Goal: Task Accomplishment & Management: Use online tool/utility

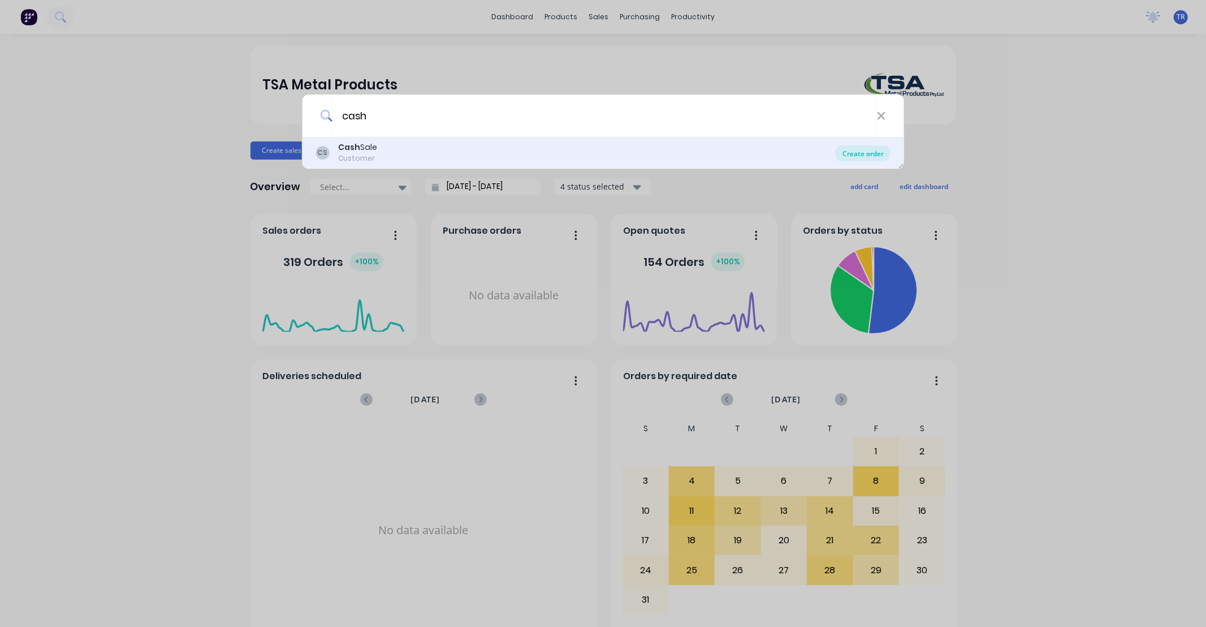
type input "cash"
click at [865, 151] on div "Create order" at bounding box center [863, 153] width 55 height 16
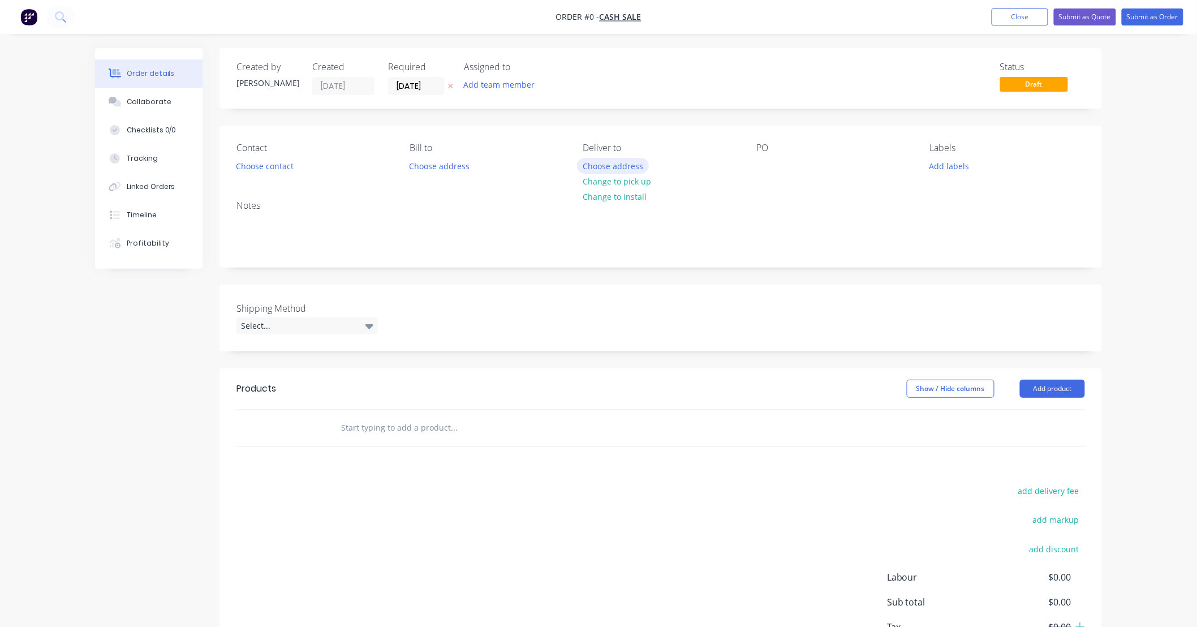
click at [621, 165] on button "Choose address" at bounding box center [613, 165] width 72 height 15
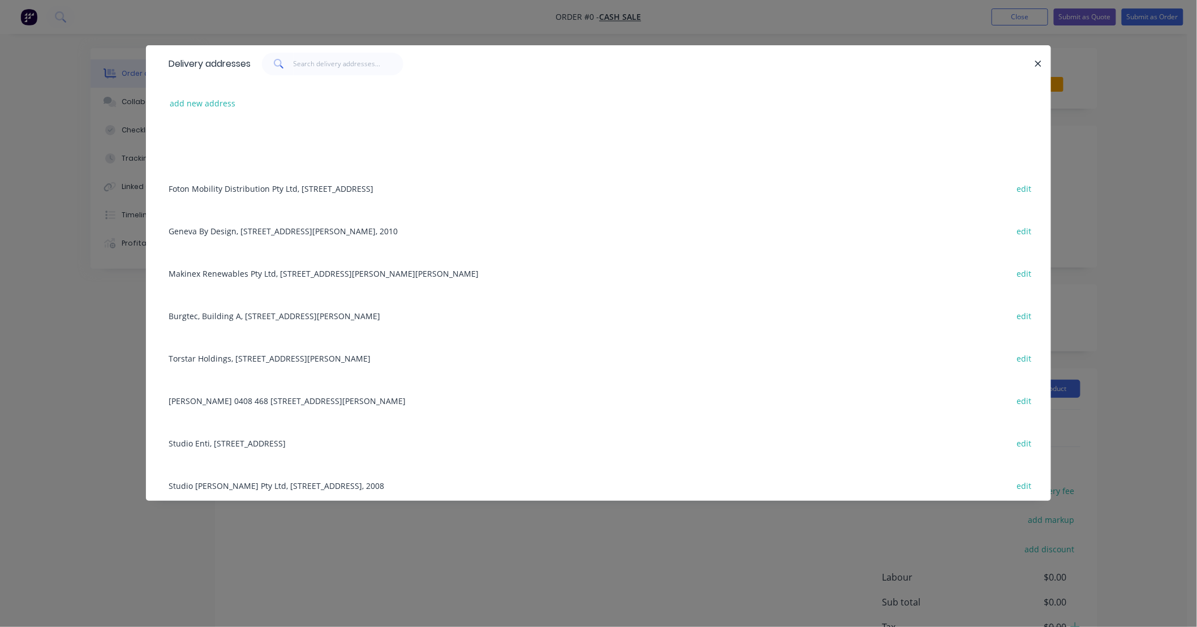
click at [239, 100] on div "add new address" at bounding box center [598, 103] width 871 height 42
click at [205, 103] on button "add new address" at bounding box center [202, 103] width 77 height 15
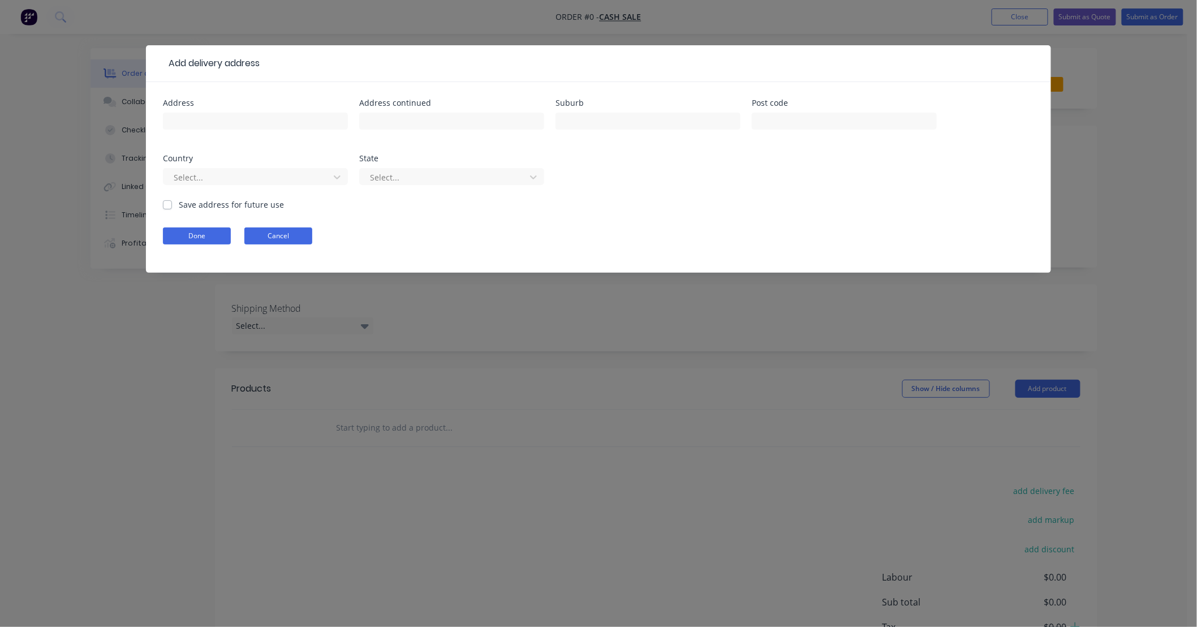
click at [304, 239] on button "Cancel" at bounding box center [278, 235] width 68 height 17
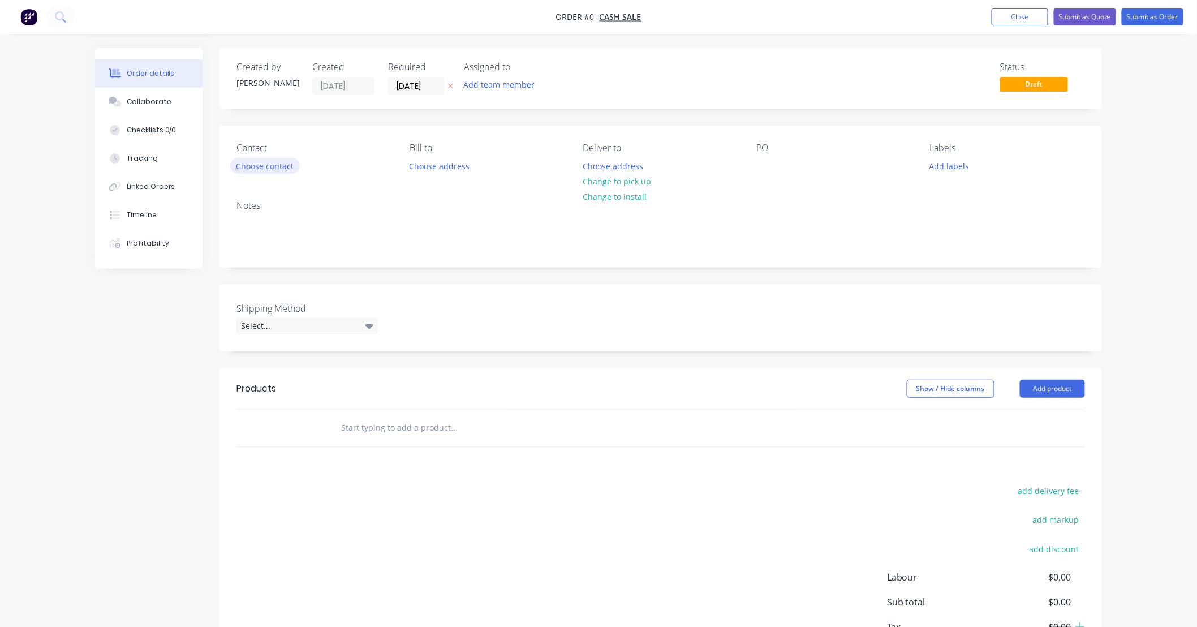
click at [279, 166] on button "Choose contact" at bounding box center [265, 165] width 70 height 15
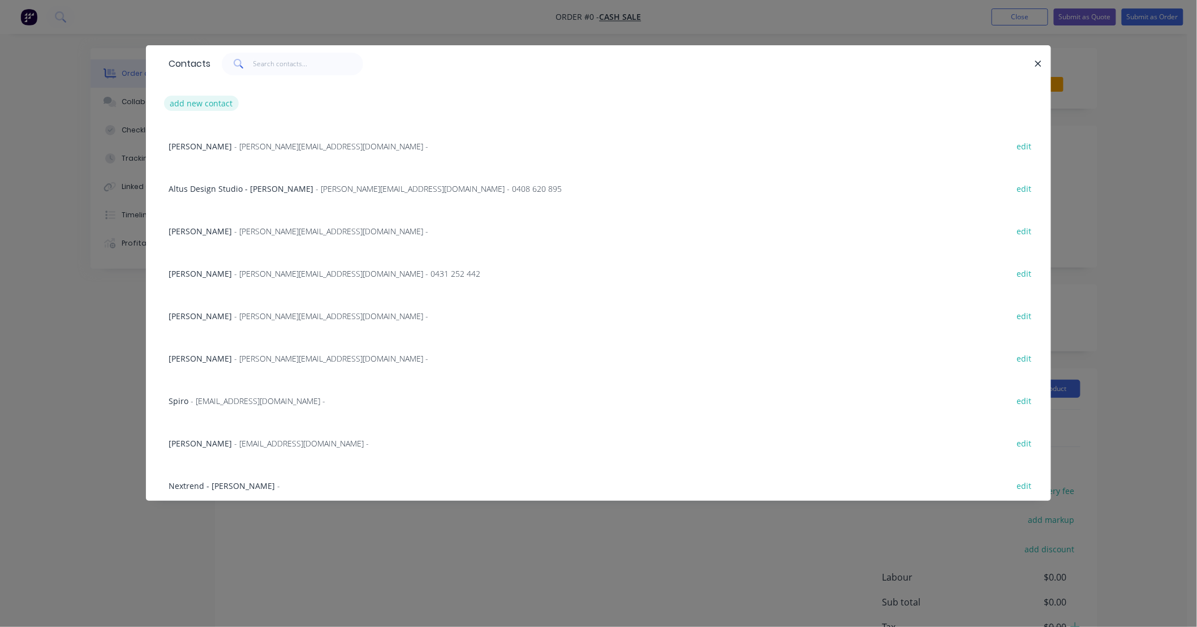
click at [210, 105] on button "add new contact" at bounding box center [201, 103] width 75 height 15
select select "AU"
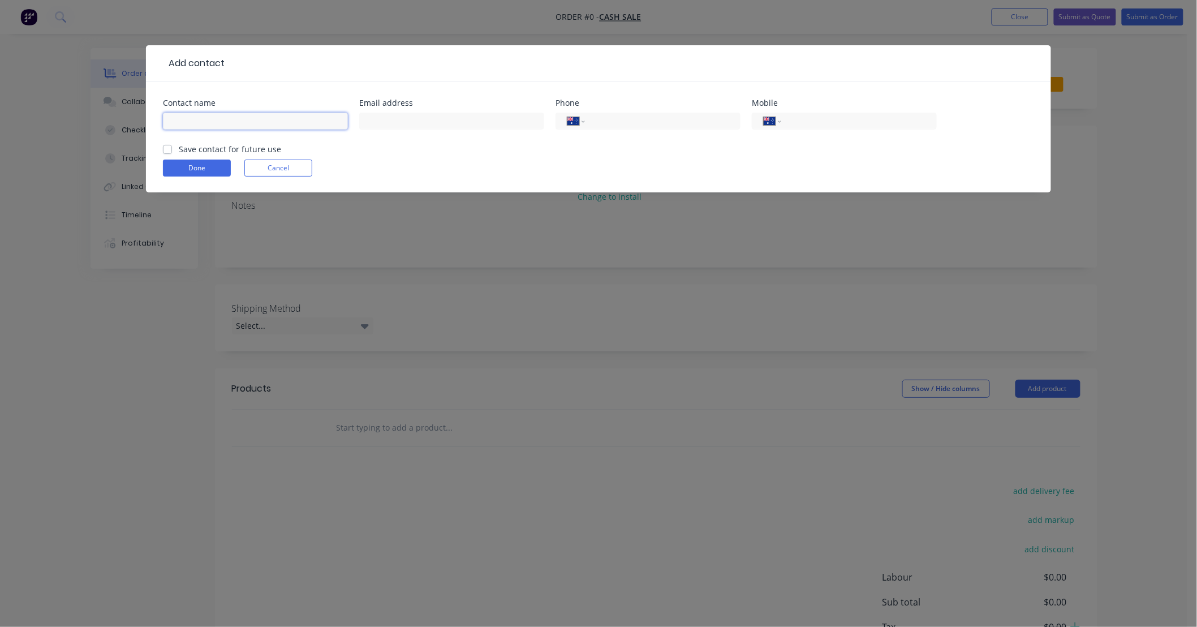
click at [247, 120] on input "text" at bounding box center [255, 121] width 185 height 17
type input "MNR Constructions"
click at [208, 170] on button "Done" at bounding box center [197, 168] width 68 height 17
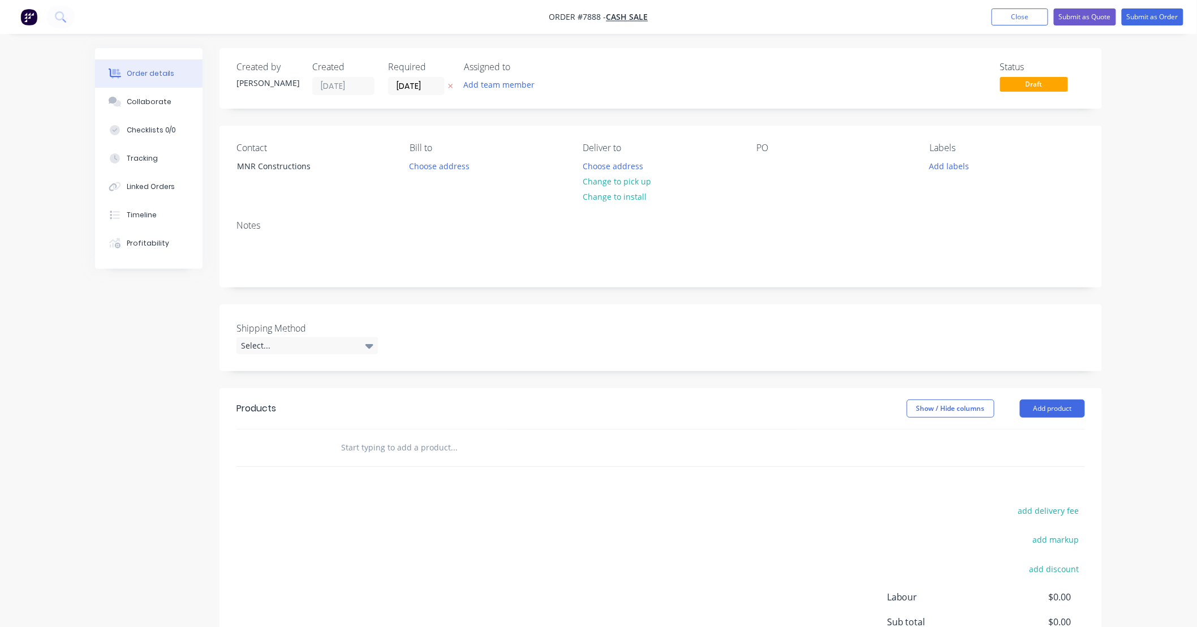
click at [400, 451] on input "text" at bounding box center [454, 447] width 226 height 23
click at [438, 447] on input "tubularsteel fab" at bounding box center [454, 447] width 226 height 23
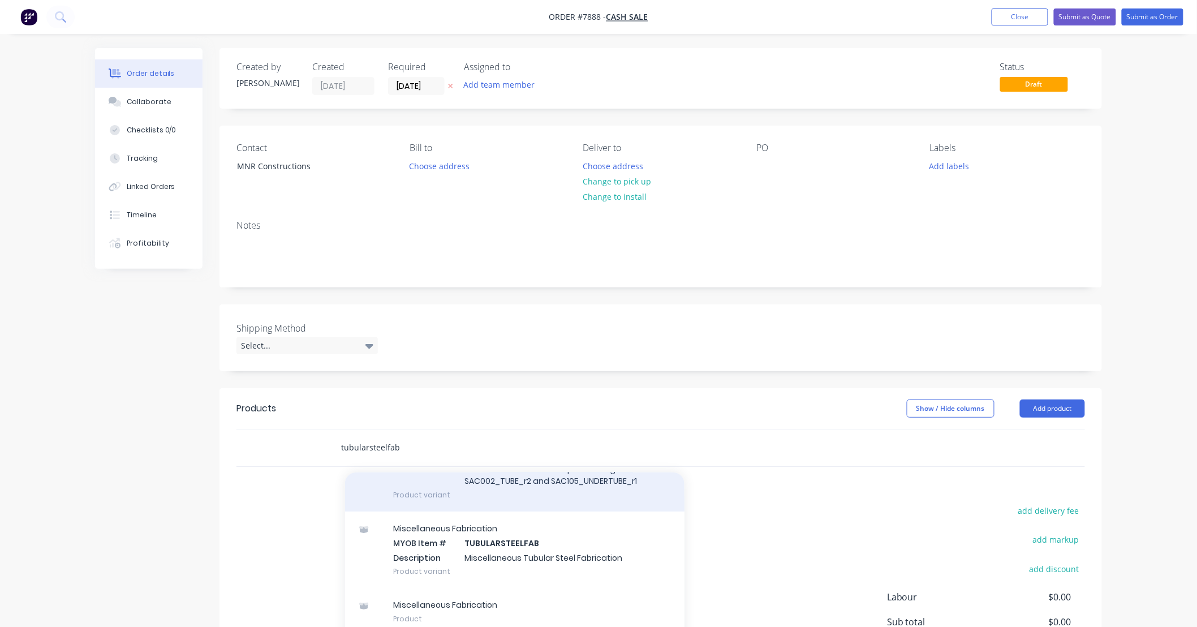
scroll to position [122, 0]
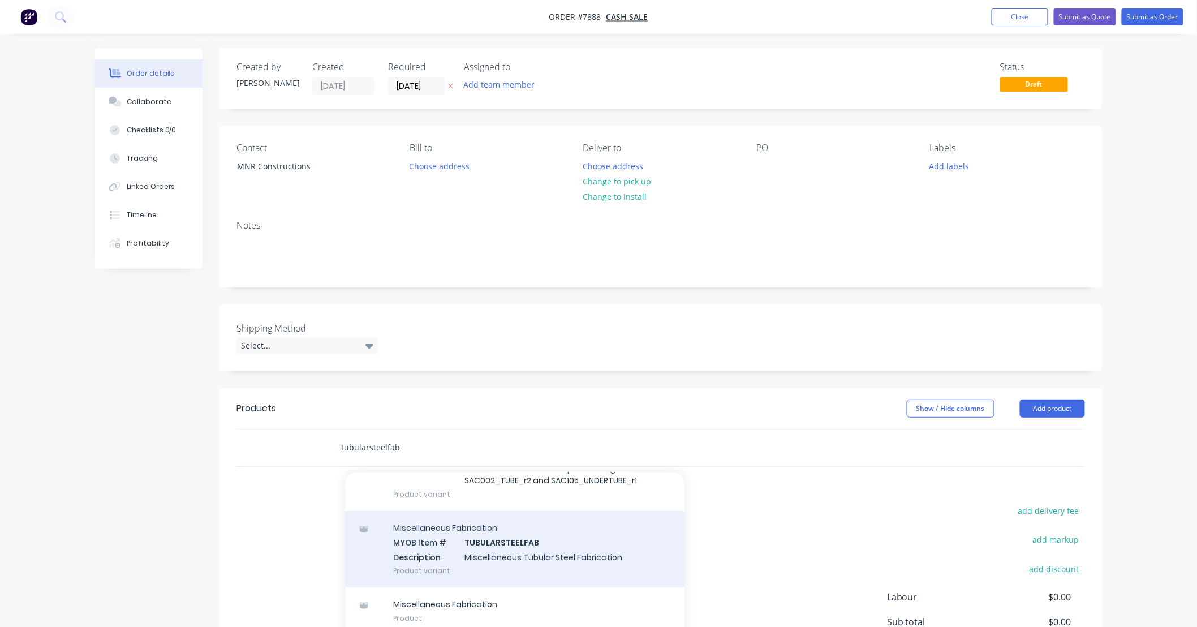
type input "tubularsteelfab"
click at [560, 546] on div "Miscellaneous Fabrication MYOB Item # TUBULARSTEELFAB Description Miscellaneous…" at bounding box center [514, 549] width 339 height 76
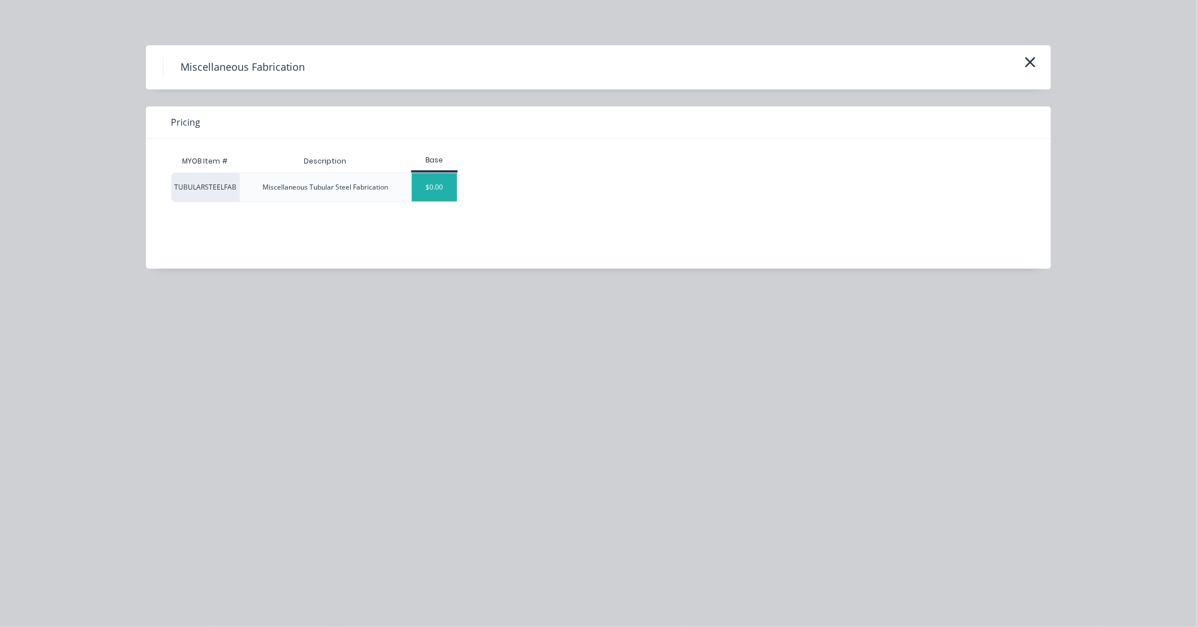
click at [433, 187] on div "$0.00" at bounding box center [435, 187] width 46 height 28
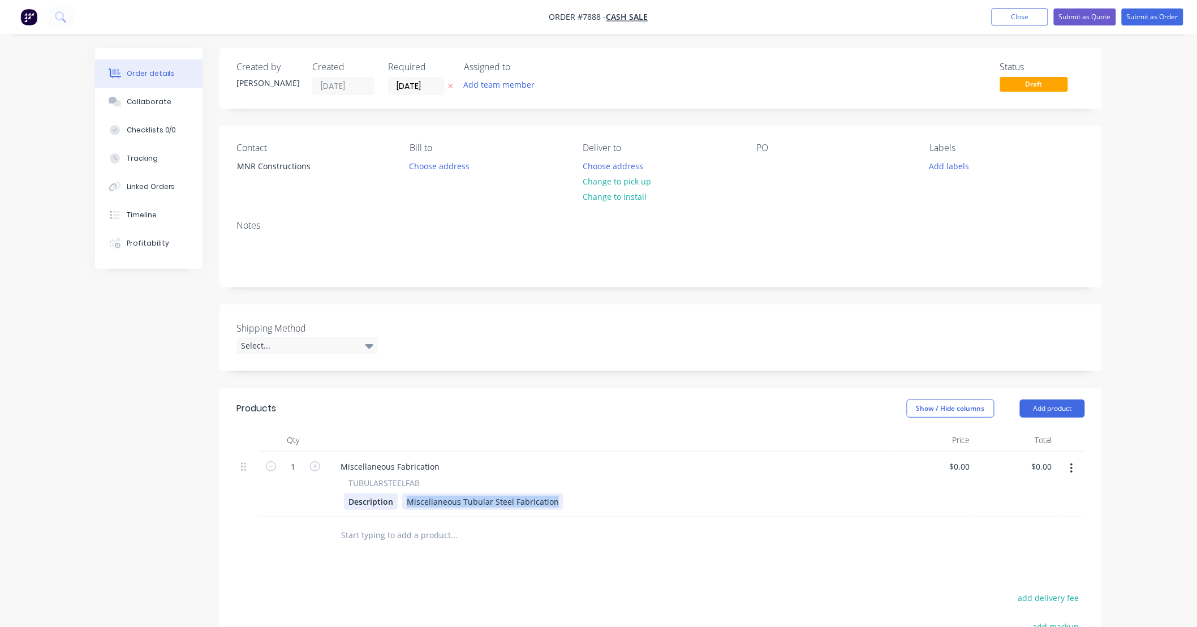
drag, startPoint x: 553, startPoint y: 501, endPoint x: 365, endPoint y: 508, distance: 188.5
click at [365, 508] on div "Description Miscellaneous Tubular Steel Fabrication" at bounding box center [607, 501] width 527 height 16
click at [436, 498] on div "120 OFF Pelment Frames Manufactured from 50 x 25 x 3mm RHS, RAW" at bounding box center [539, 501] width 275 height 16
click at [494, 505] on div "120 Off Pelment Frames Manufactured from 50 x 25 x 3mm RHS, RAW" at bounding box center [538, 501] width 273 height 16
click at [427, 502] on div "120 Off Pelment Frames Manufactured from 50 x 25 x 3mm RHS, RAW" at bounding box center [539, 501] width 275 height 16
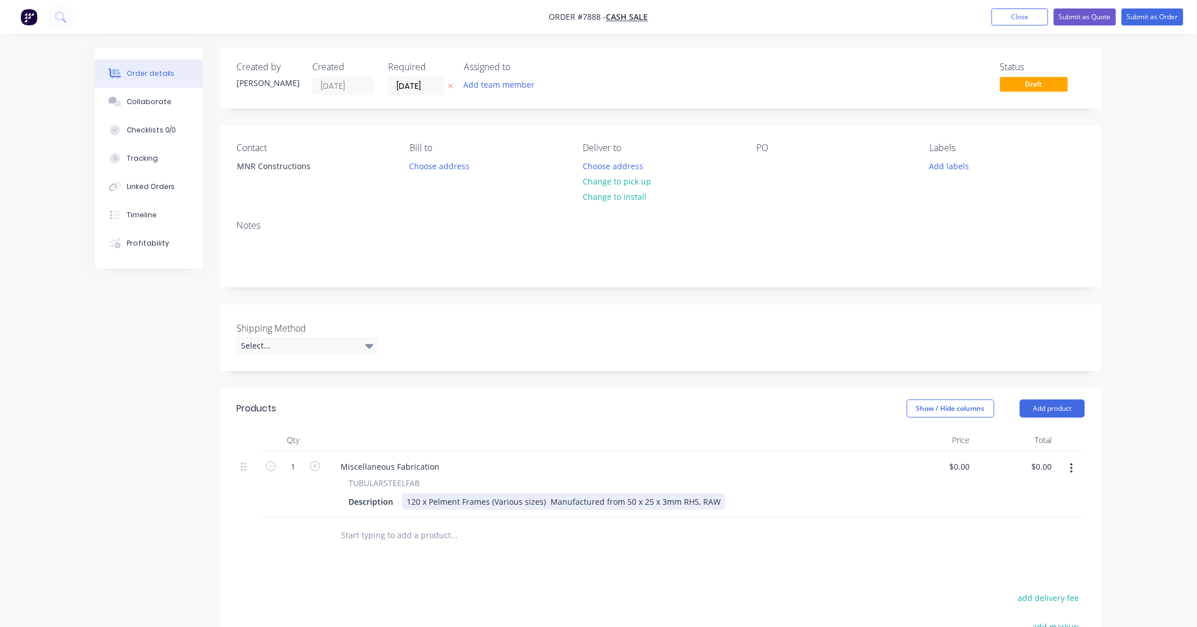
click at [755, 504] on div "Description 120 x Pelment Frames (Various sizes) Manufactured from 50 x 25 x 3m…" at bounding box center [607, 501] width 527 height 16
click at [519, 538] on input "text" at bounding box center [454, 535] width 226 height 23
drag, startPoint x: 692, startPoint y: 499, endPoint x: 704, endPoint y: 498, distance: 11.9
click at [692, 499] on div "120 x Pelment Frames (Various sizes) Manufactured from 50 x 25 x 3mm RHS, RAW" at bounding box center [563, 501] width 323 height 16
click at [715, 501] on div "120 x Pelment Frames (Various sizes) Manufactured from 50 x 25 x 3mm RHS, RAW" at bounding box center [563, 501] width 323 height 16
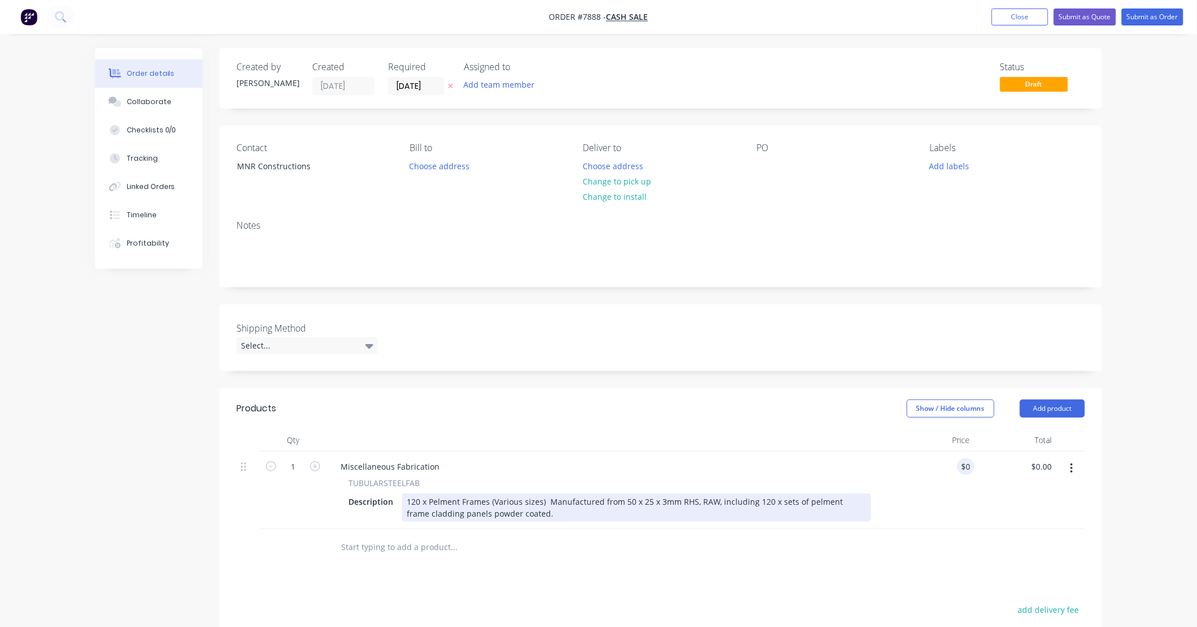
click at [692, 501] on div "120 x Pelment Frames (Various sizes) Manufactured from 50 x 25 x 3mm RHS, RAW, …" at bounding box center [636, 507] width 469 height 28
click at [691, 499] on div "120 x Pelment Frames (Various sizes) Manufactured from 50 x 25 x 3mm RHS, RAW, …" at bounding box center [636, 507] width 469 height 28
click at [532, 512] on div "120 x Pelment Frames (Various sizes) Manufactured from 50 x 25 x 3mm RHS (RAW),…" at bounding box center [636, 507] width 469 height 28
click at [466, 511] on div "120 x Pelment Frames (Various sizes) Manufactured from 50 x 25 x 3mm RHS (RAW),…" at bounding box center [636, 507] width 469 height 28
click at [524, 515] on div "120 x Pelment Frames (Various sizes) Manufactured from 50 x 25 x 3mm RHS (RAW),…" at bounding box center [636, 507] width 469 height 28
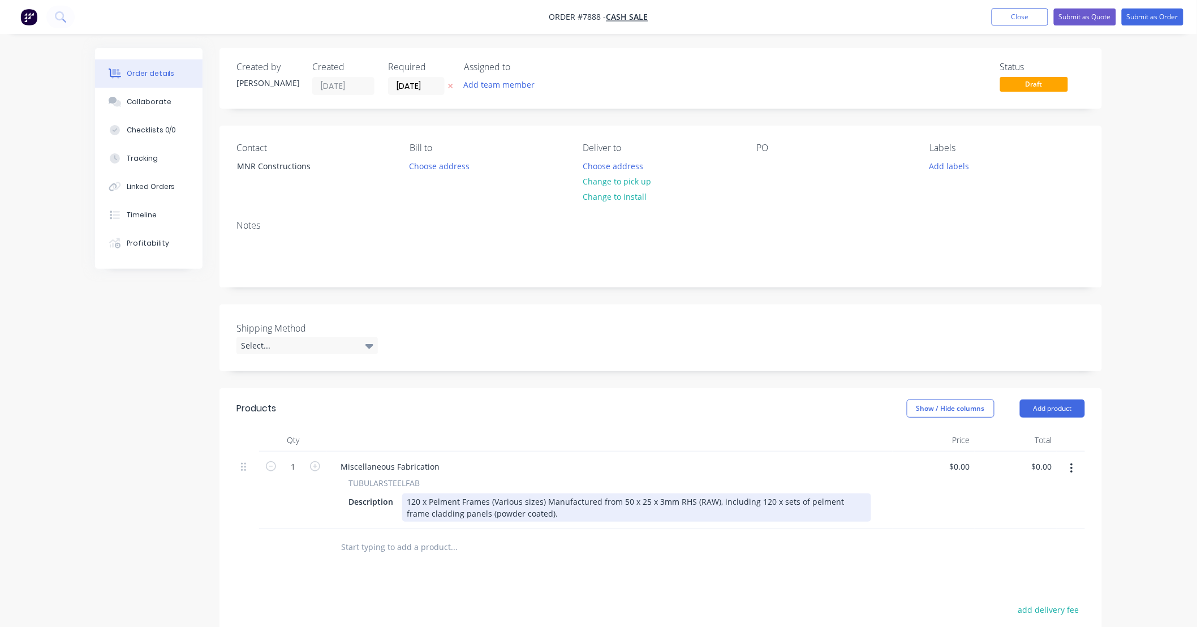
click at [585, 519] on div "120 x Pelment Frames (Various sizes) Manufactured from 50 x 25 x 3mm RHS (RAW),…" at bounding box center [636, 507] width 469 height 28
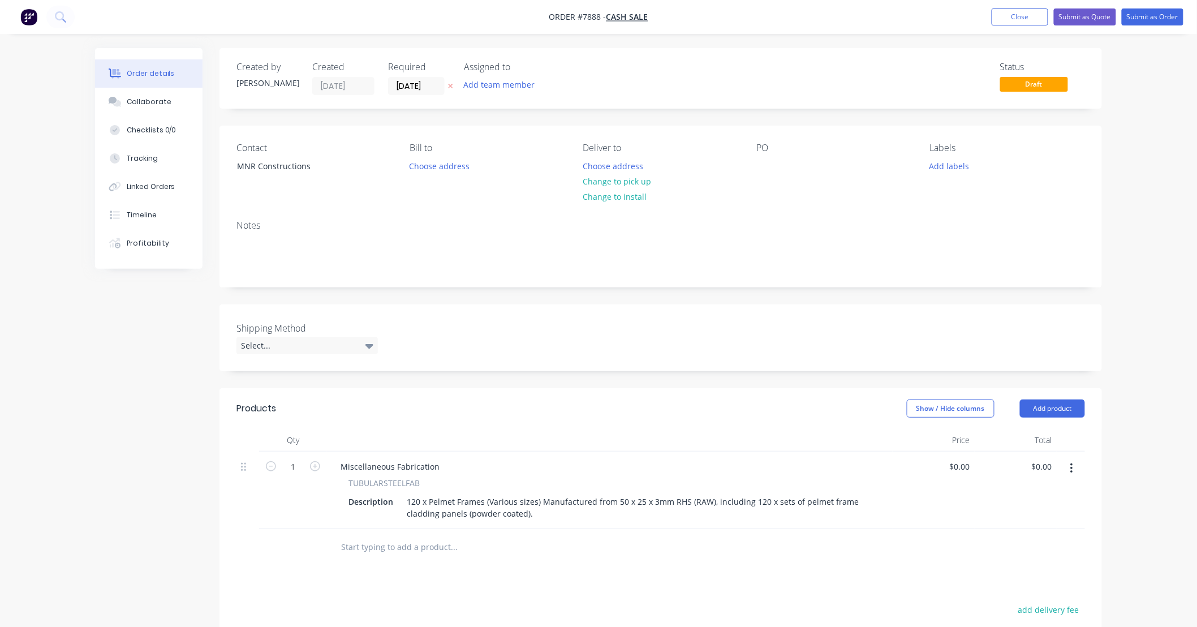
click at [958, 504] on div "$0.00 $0.00" at bounding box center [934, 489] width 82 height 77
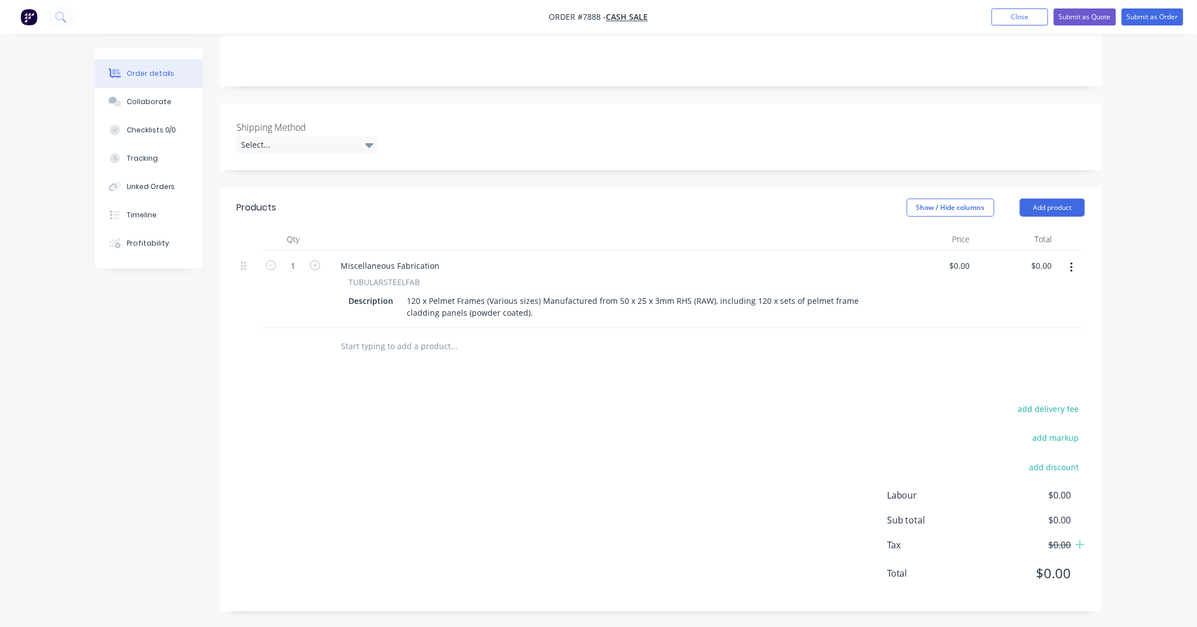
scroll to position [202, 0]
drag, startPoint x: 969, startPoint y: 264, endPoint x: 960, endPoint y: 264, distance: 9.6
click at [960, 264] on div "0 0" at bounding box center [966, 264] width 18 height 16
type input "$134,616.00"
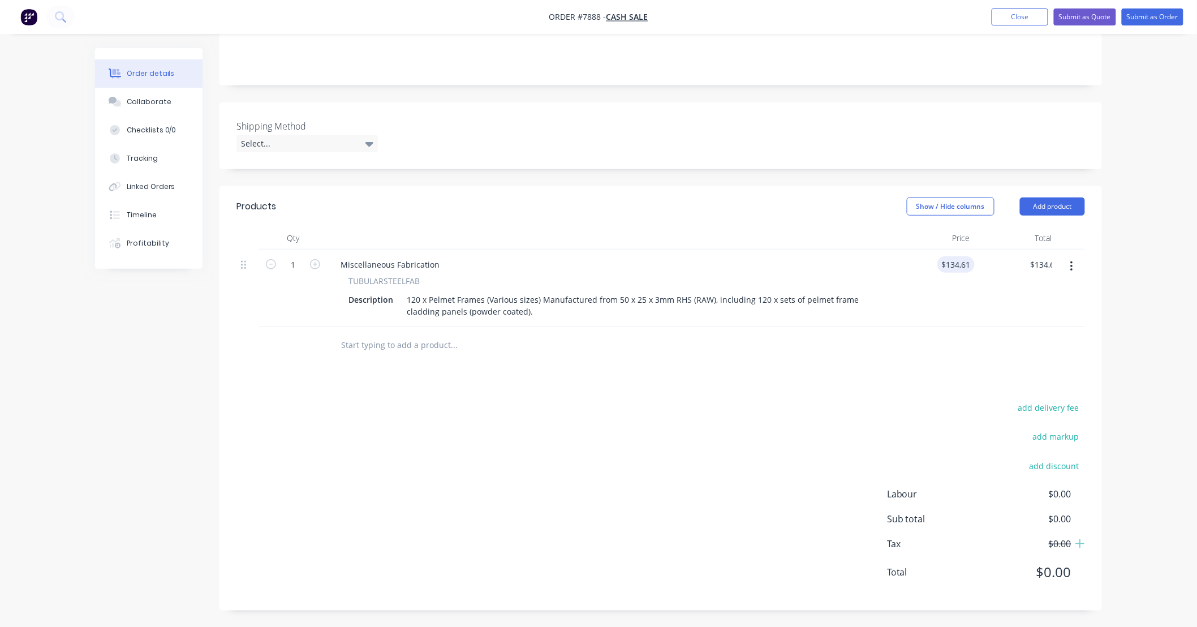
click at [892, 363] on div at bounding box center [660, 345] width 848 height 37
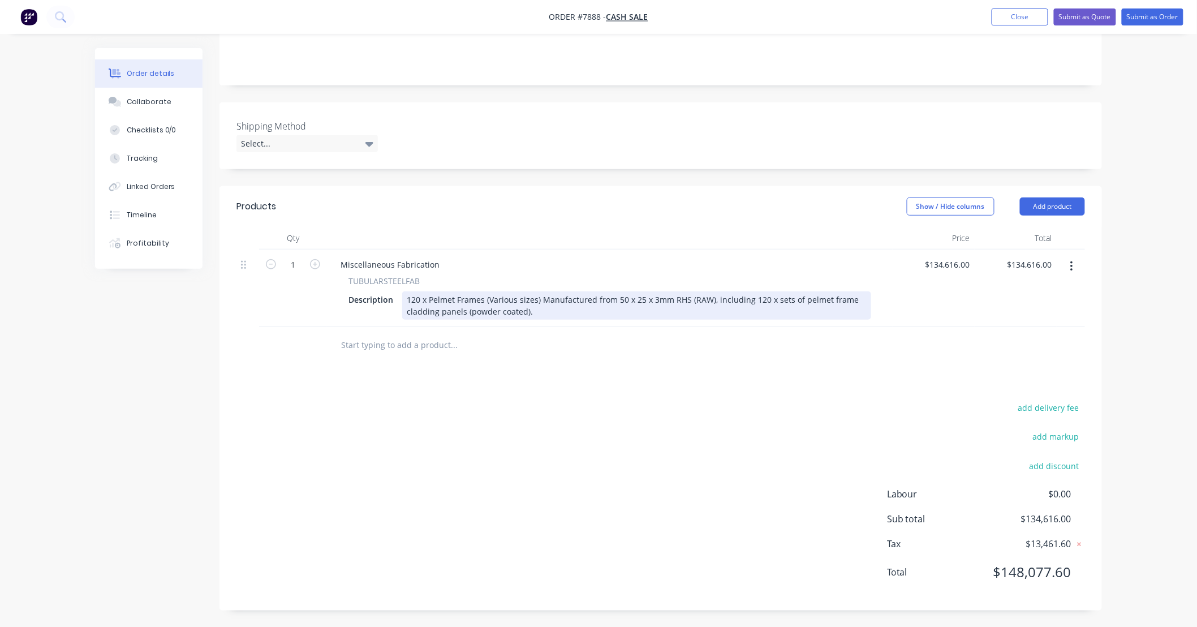
click at [682, 300] on div "120 x Pelmet Frames (Various sizes) Manufactured from 50 x 25 x 3mm RHS (RAW), …" at bounding box center [636, 305] width 469 height 28
click at [683, 299] on div "120 x Pelmet Frames (Various sizes) Manufactured from 50 x 25 x 3mm RHS and 468…" at bounding box center [636, 305] width 469 height 28
click at [801, 297] on div "120 x Pelmet Frames (Various sizes) Manufactured from 50 x 25 x 3mm RHS and 468…" at bounding box center [636, 305] width 469 height 28
click at [804, 301] on div "120 x Pelmet Frames (Various sizes) Manufactured from 50 x 25 x 3mm RHS and 468…" at bounding box center [636, 305] width 469 height 28
click at [632, 309] on div "120 x Pelmet Frames (Various sizes) Manufactured from 50 x 25 x 3mm RHS and 468…" at bounding box center [636, 305] width 469 height 28
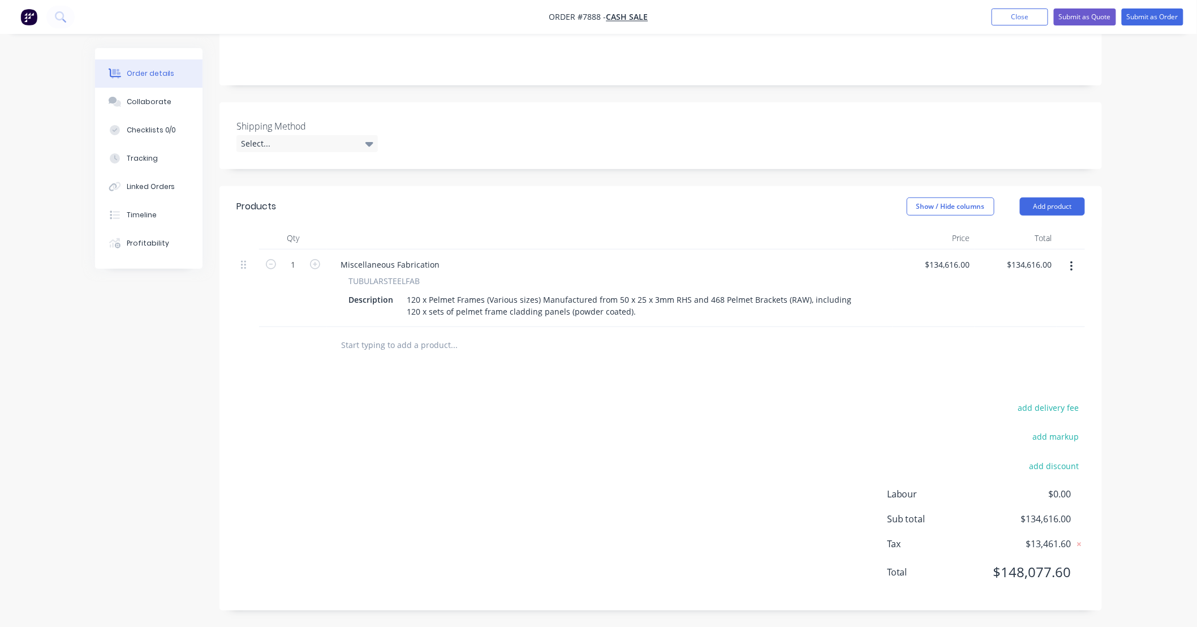
click at [532, 376] on div "Products Show / Hide columns Add product Qty Price Total 1 Miscellaneous Fabric…" at bounding box center [660, 398] width 882 height 424
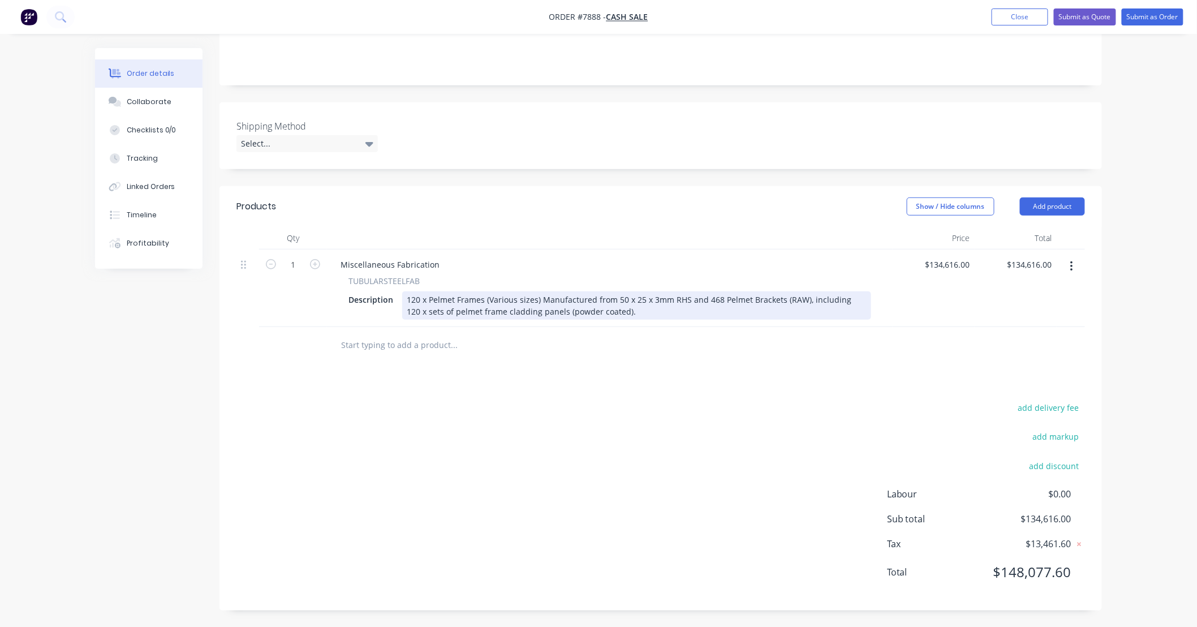
drag, startPoint x: 618, startPoint y: 313, endPoint x: 607, endPoint y: 314, distance: 10.3
click at [607, 314] on div "120 x Pelmet Frames (Various sizes) Manufactured from 50 x 25 x 3mm RHS and 468…" at bounding box center [636, 305] width 469 height 28
click at [626, 314] on div "120 x Pelmet Frames (Various sizes) Manufactured from 50 x 25 x 3mm RHS and 468…" at bounding box center [636, 305] width 469 height 28
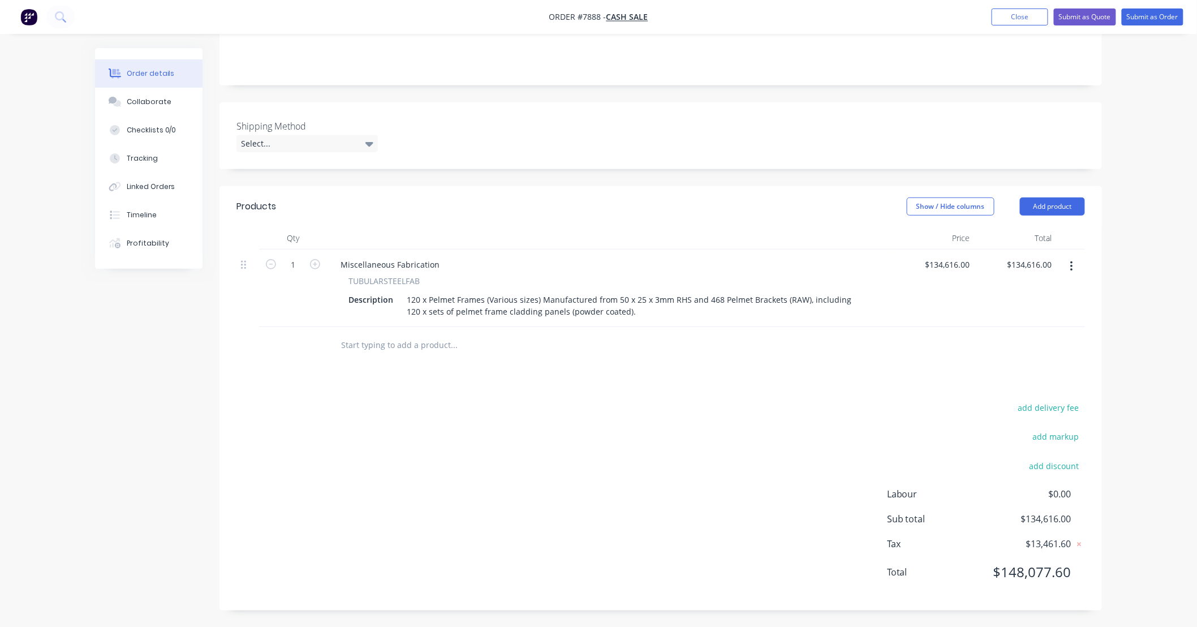
click at [463, 400] on div "add delivery fee add markup add discount Labour $0.00 Sub total $134,616.00 Tax…" at bounding box center [660, 496] width 848 height 193
click at [475, 349] on input "text" at bounding box center [454, 345] width 226 height 23
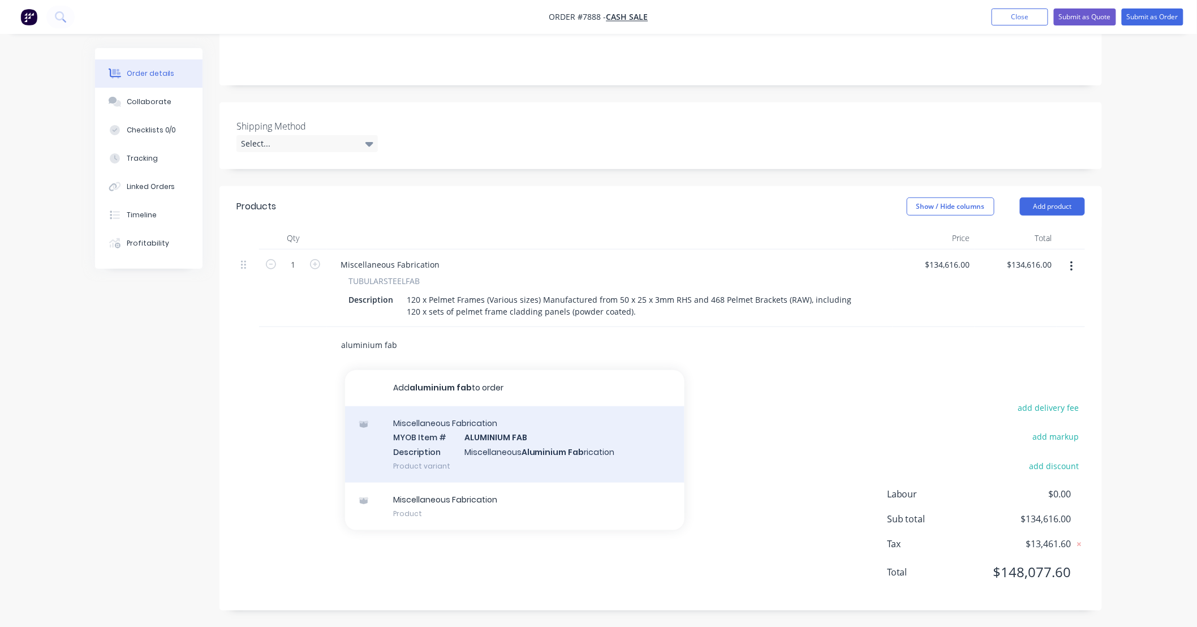
type input "aluminium fab"
click at [551, 449] on div "Miscellaneous Fabrication MYOB Item # ALUMINIUM FAB Description Miscellaneous A…" at bounding box center [514, 444] width 339 height 76
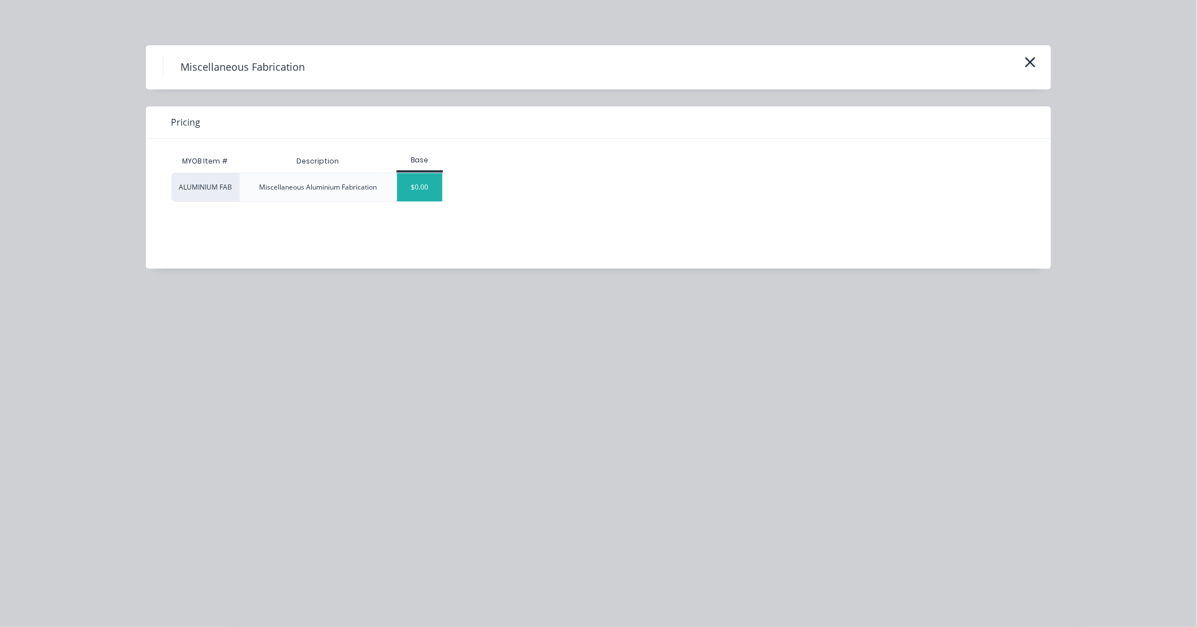
click at [425, 195] on div "$0.00" at bounding box center [420, 187] width 46 height 28
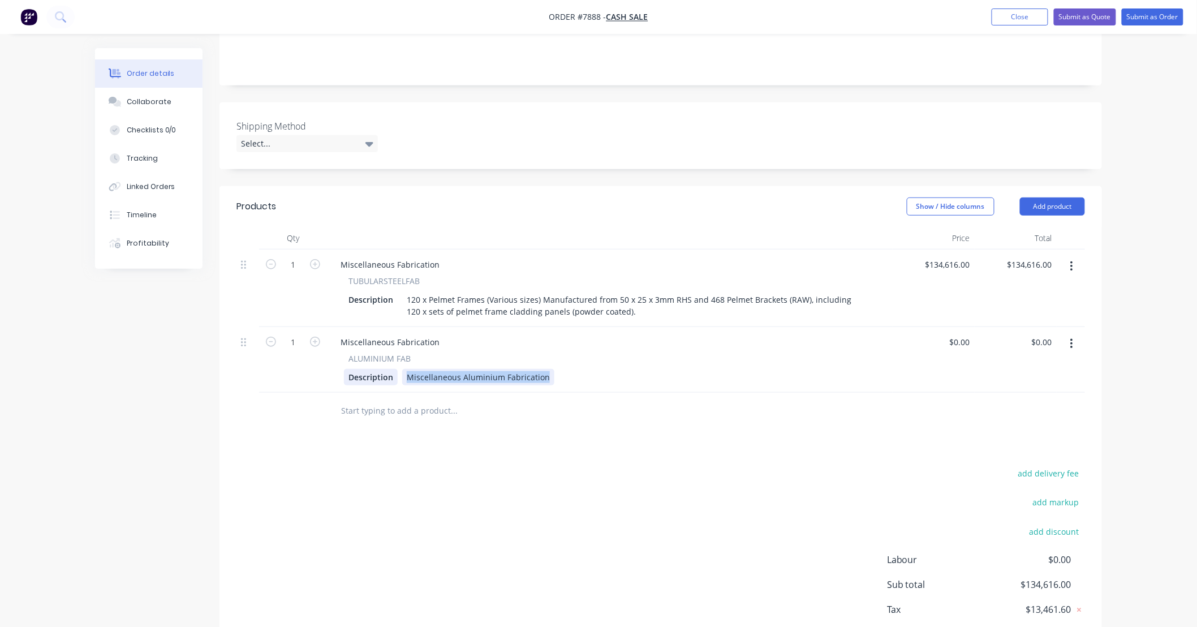
drag, startPoint x: 544, startPoint y: 376, endPoint x: 385, endPoint y: 381, distance: 159.0
click at [385, 381] on div "Description Miscellaneous Aluminium Fabrication" at bounding box center [607, 377] width 527 height 16
drag, startPoint x: 969, startPoint y: 337, endPoint x: 953, endPoint y: 343, distance: 17.5
click at [953, 343] on div "0 0" at bounding box center [934, 360] width 82 height 66
type input "$74,440.00"
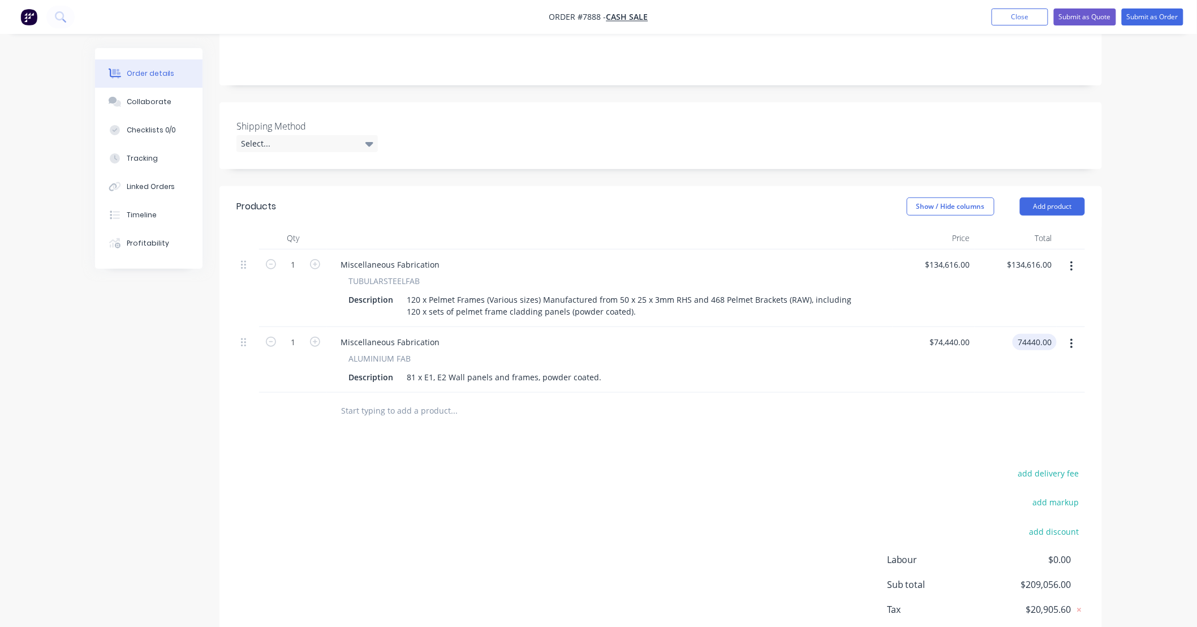
type input "$74,440.00"
click at [940, 431] on div "Products Show / Hide columns Add product Qty Price Total 1 Miscellaneous Fabric…" at bounding box center [660, 431] width 882 height 490
click at [399, 412] on input "text" at bounding box center [454, 410] width 226 height 23
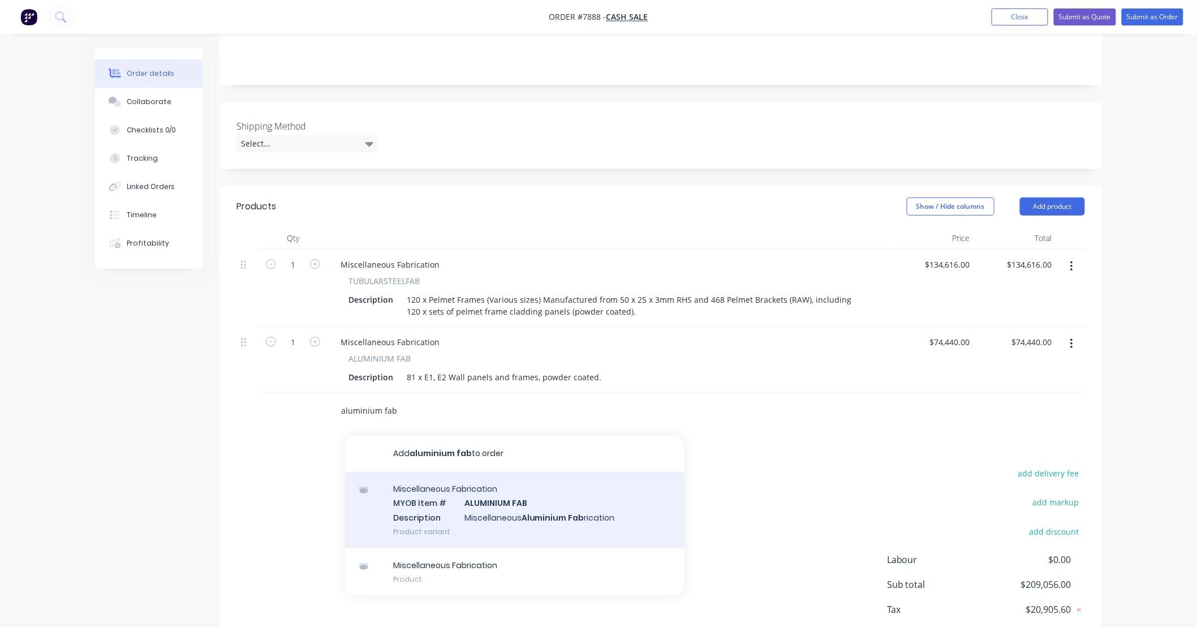
type input "aluminium fab"
click at [602, 521] on div "Miscellaneous Fabrication MYOB Item # ALUMINIUM FAB Description Miscellaneous A…" at bounding box center [514, 510] width 339 height 76
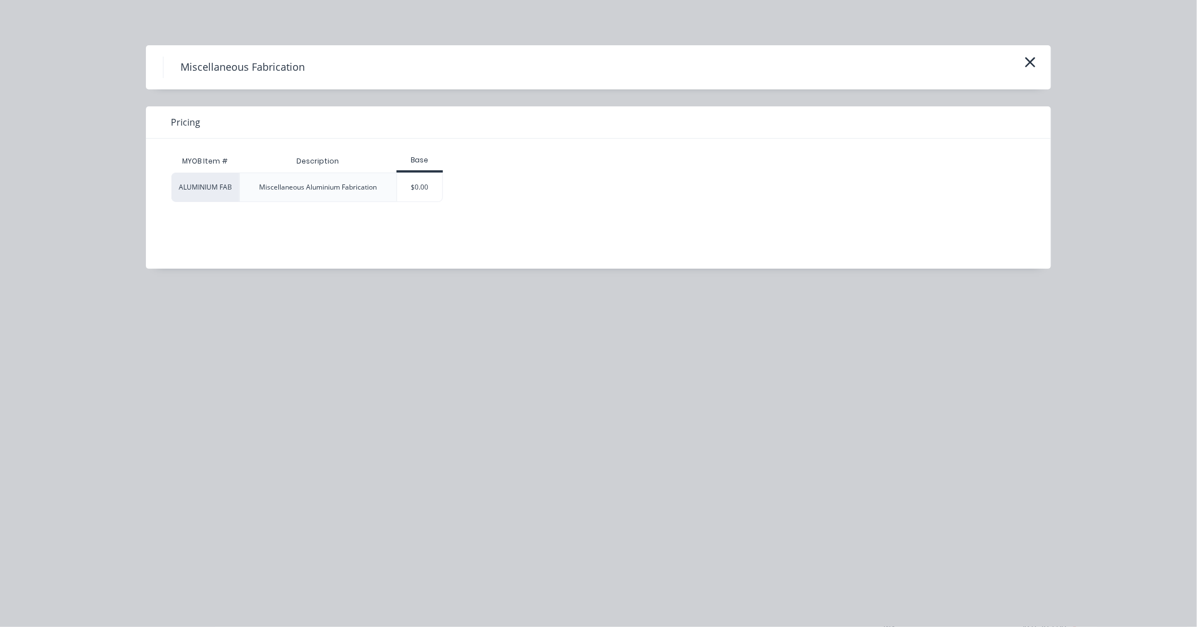
click at [439, 188] on div "$0.00" at bounding box center [420, 187] width 46 height 28
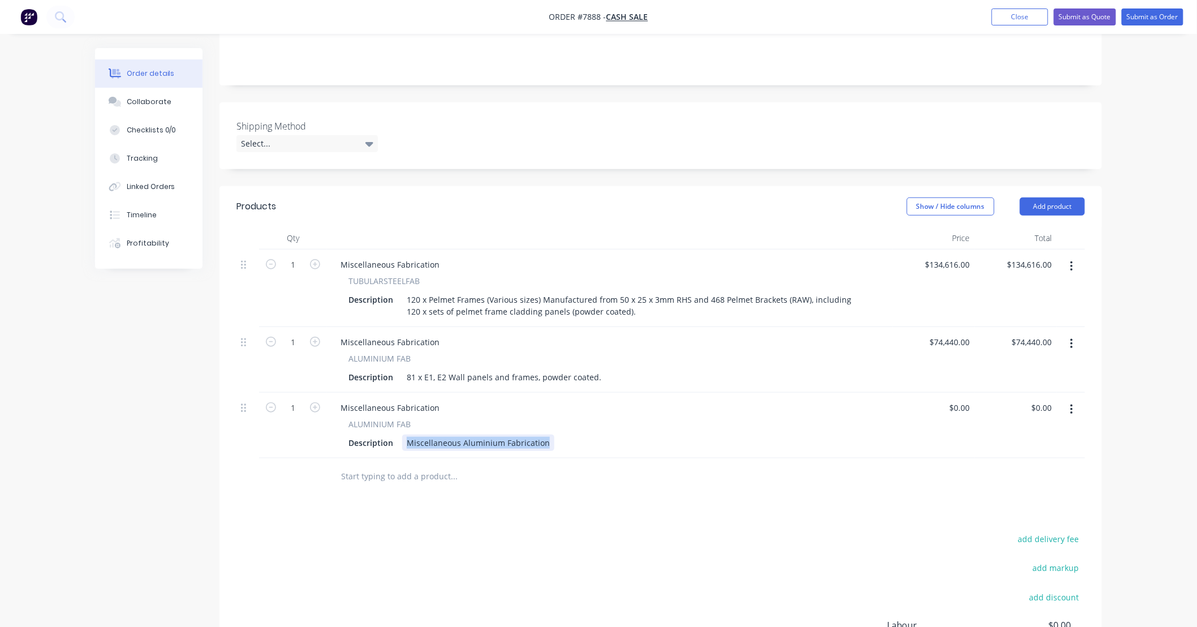
drag, startPoint x: 545, startPoint y: 440, endPoint x: 377, endPoint y: 451, distance: 168.3
click at [377, 451] on div "Miscellaneous Fabrication ALUMINIUM FAB Description Miscellaneous Aluminium Fab…" at bounding box center [610, 426] width 566 height 66
click at [419, 443] on div "56 x A2, B2, C2 and D2 Fins" at bounding box center [457, 442] width 110 height 16
drag, startPoint x: 449, startPoint y: 376, endPoint x: 524, endPoint y: 378, distance: 75.2
click at [524, 378] on div "81 x E1, E2 Wall panels and frames, powder coated." at bounding box center [504, 377] width 204 height 16
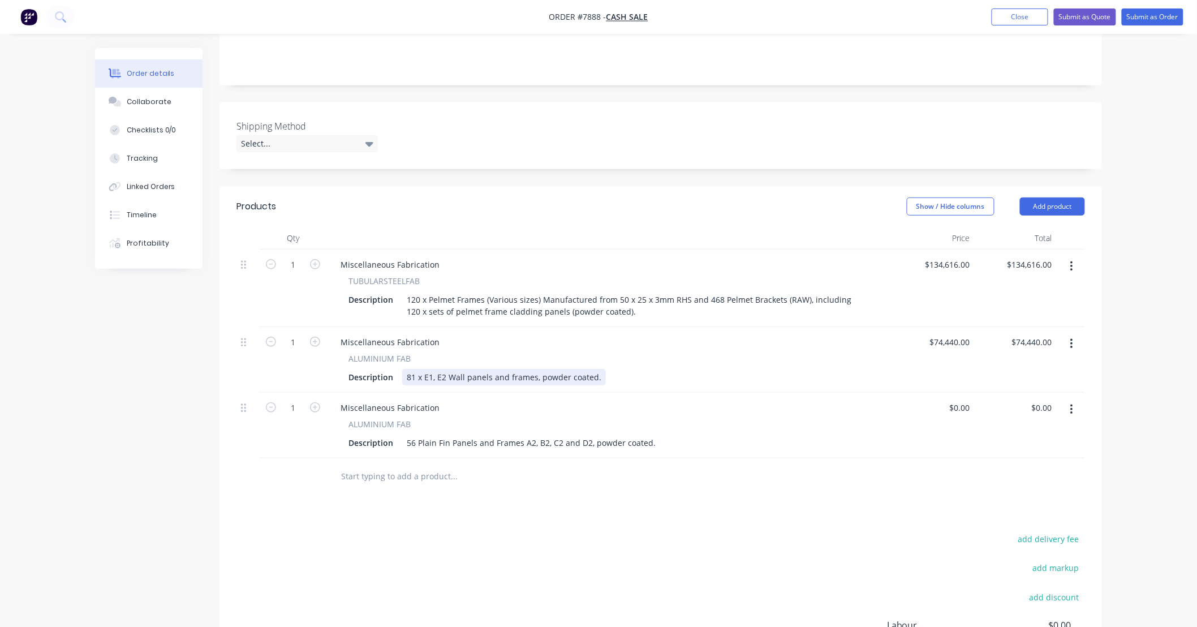
click at [521, 374] on div "81 x E1, E2 Wall panels and frames, powder coated." at bounding box center [504, 377] width 204 height 16
click at [521, 440] on div "56 Plain Fin Panels and Frames A2, B2, C2 and D2, powder coated." at bounding box center [531, 442] width 258 height 16
click at [508, 488] on div at bounding box center [530, 476] width 407 height 37
click at [413, 376] on div "81 x E1, E2 Wall panels and frames, powder coated." at bounding box center [504, 377] width 204 height 16
click at [417, 443] on div "56 Plain Fin Panels and Frames manufactured from A2, B2, C2 and D2, powder coat…" at bounding box center [569, 442] width 335 height 16
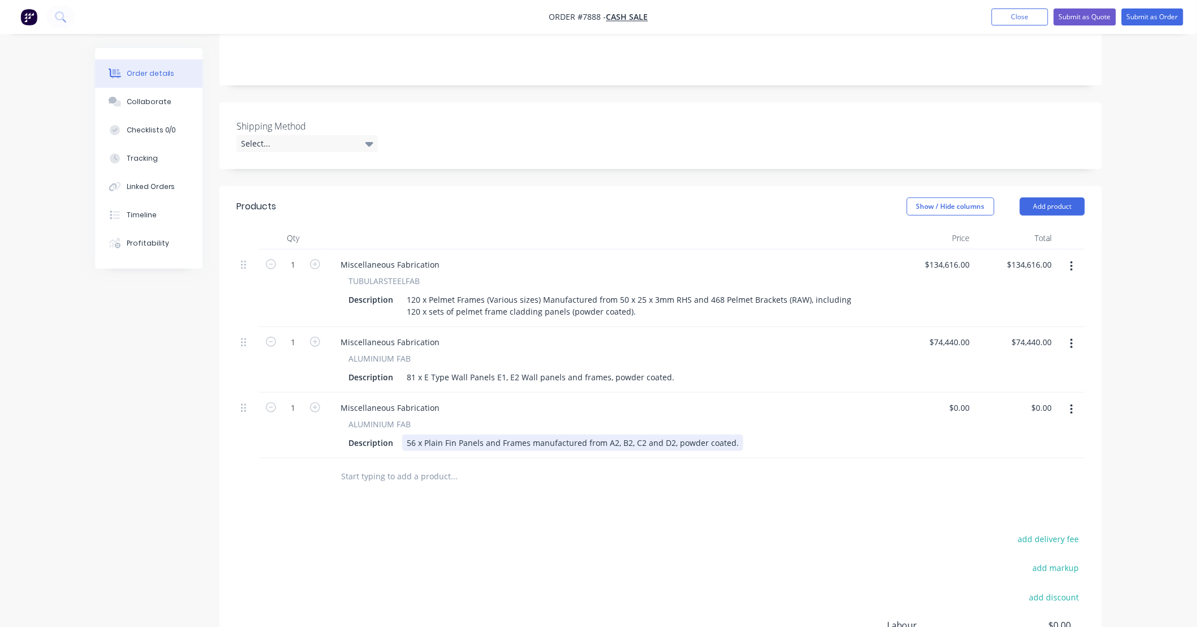
click at [600, 443] on div "56 x Plain Fin Panels and Frames manufactured from A2, B2, C2 and D2, powder co…" at bounding box center [572, 442] width 341 height 16
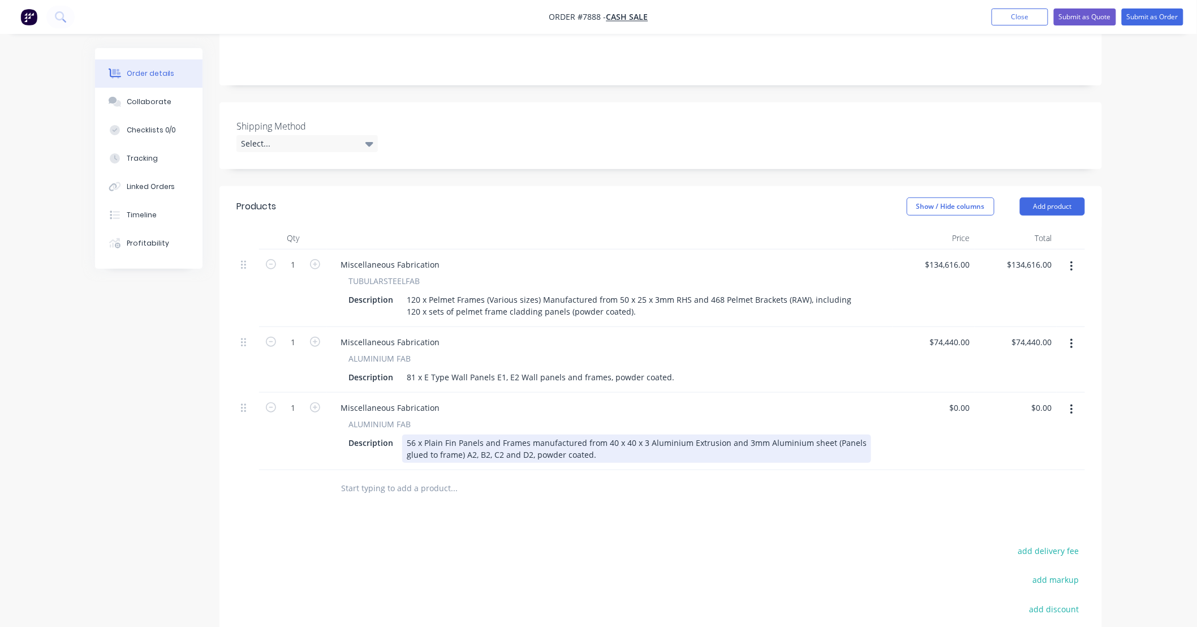
click at [603, 450] on div "56 x Plain Fin Panels and Frames manufactured from 40 x 40 x 3 Aluminium Extrus…" at bounding box center [636, 448] width 469 height 28
type input "$0.00"
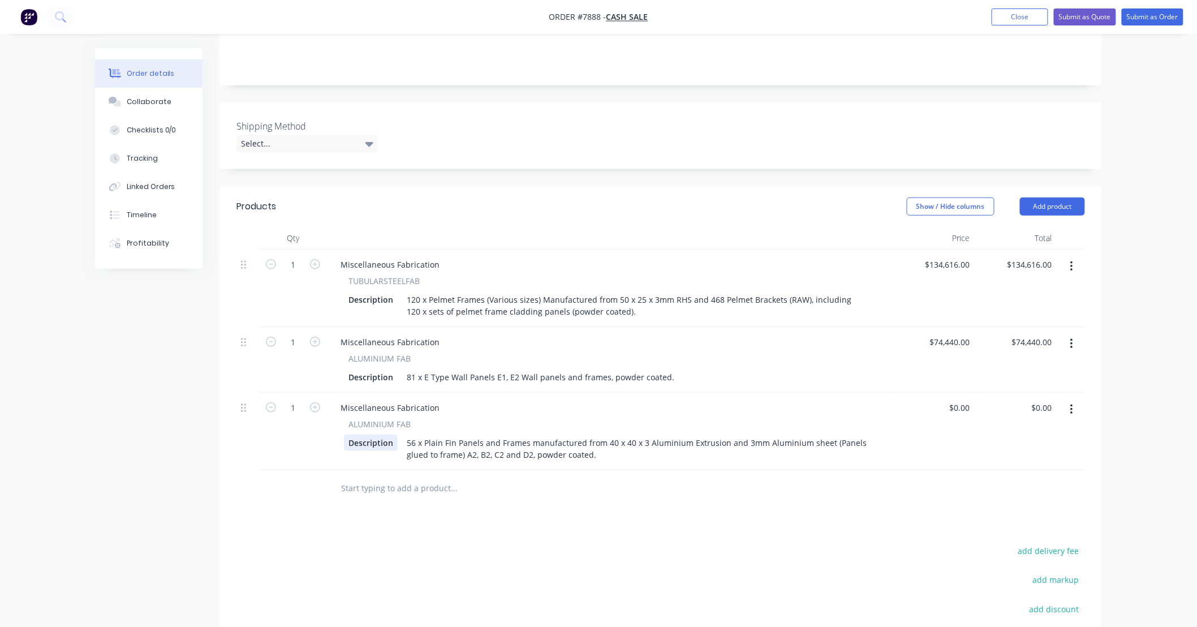
drag, startPoint x: 593, startPoint y: 456, endPoint x: 377, endPoint y: 436, distance: 216.4
click at [377, 436] on div "Description 56 x Plain Fin Panels and Frames manufactured from 40 x 40 x 3 Alum…" at bounding box center [607, 448] width 527 height 28
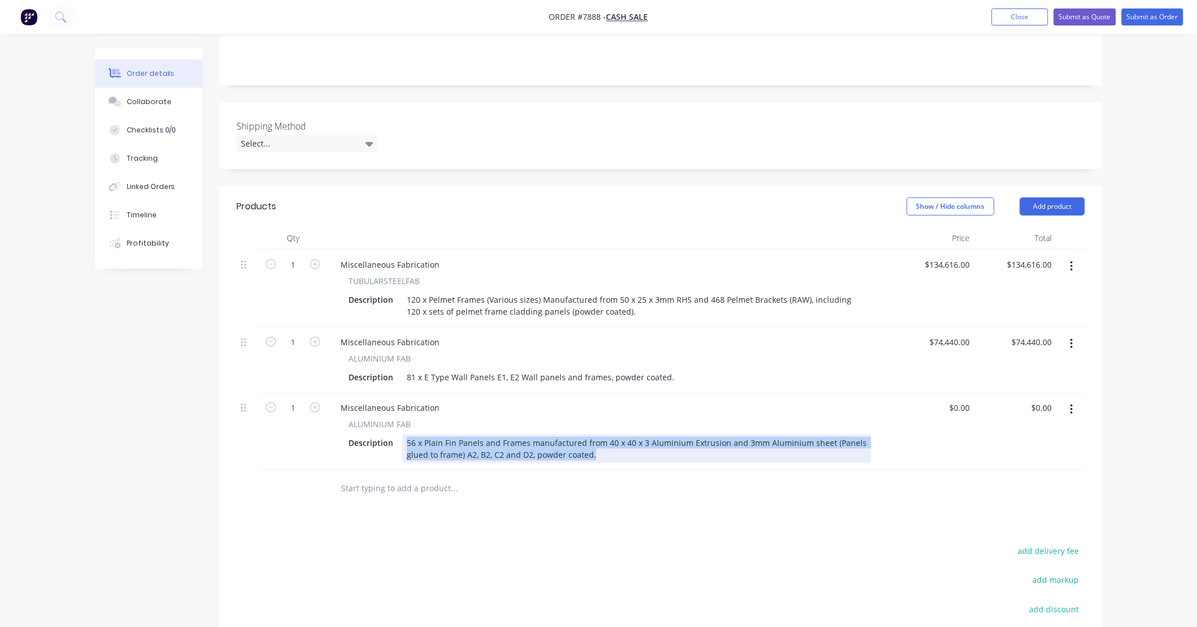
drag, startPoint x: 601, startPoint y: 456, endPoint x: 349, endPoint y: 432, distance: 253.4
click at [349, 432] on div "ALUMINIUM FAB Description 56 x Plain Fin Panels and Frames manufactured from 40…" at bounding box center [609, 440] width 557 height 45
copy div "56 x Plain Fin Panels and Frames manufactured from 40 x 40 x 3 Aluminium Extrus…"
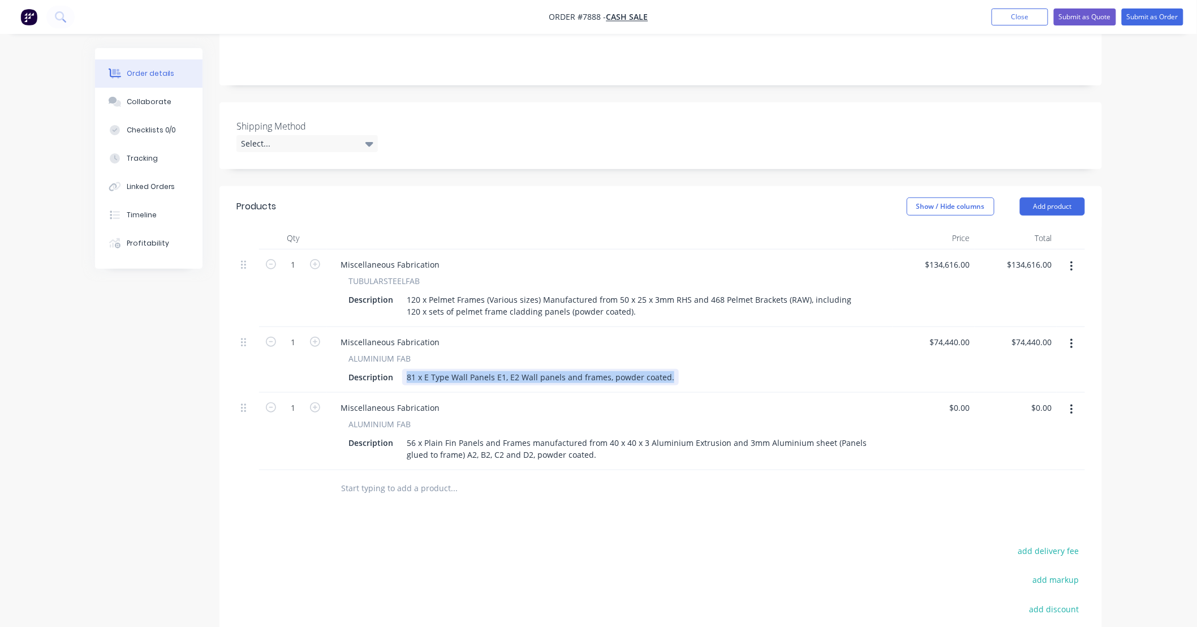
drag, startPoint x: 665, startPoint y: 373, endPoint x: 339, endPoint y: 374, distance: 325.2
click at [339, 374] on div "ALUMINIUM FAB Description 81 x E Type Wall Panels E1, E2 Wall panels and frames…" at bounding box center [609, 368] width 557 height 33
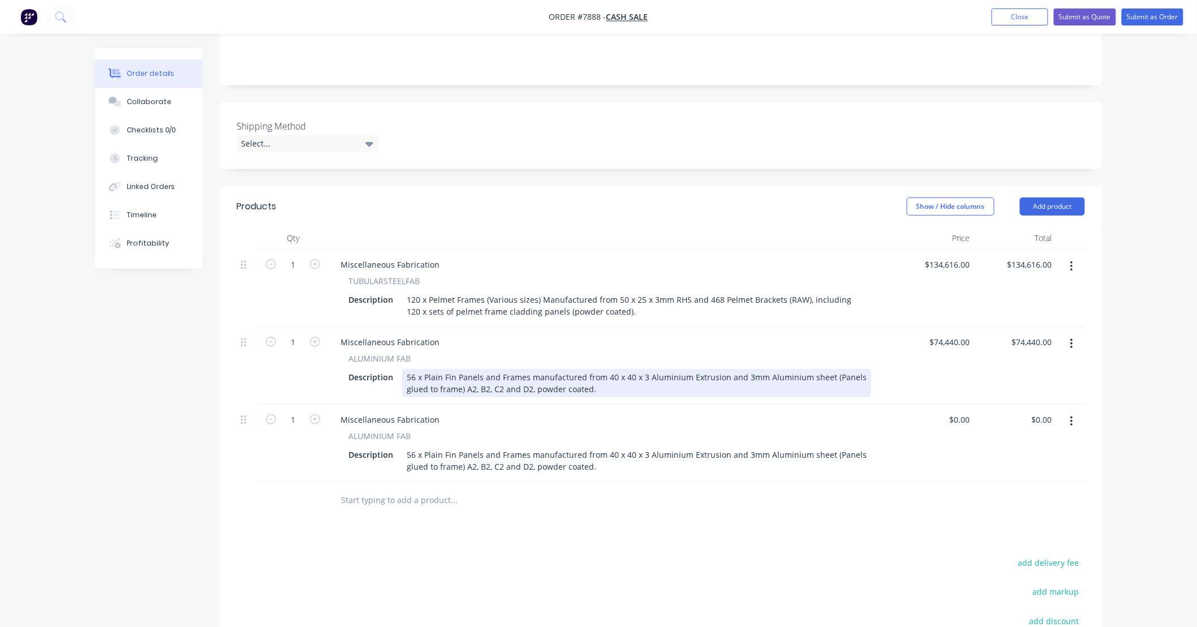
click at [415, 376] on div "56 x Plain Fin Panels and Frames manufactured from 40 x 40 x 3 Aluminium Extrus…" at bounding box center [636, 383] width 469 height 28
click at [581, 386] on div "81 x Wall Panels and Frames manufactured from 40 x 40 x 3 Aluminium Extrusion a…" at bounding box center [636, 383] width 469 height 28
click at [447, 386] on div "81 x Wall Panels and Frames manufactured from 40 x 40 x 3 Aluminium Extrusion a…" at bounding box center [636, 383] width 469 height 28
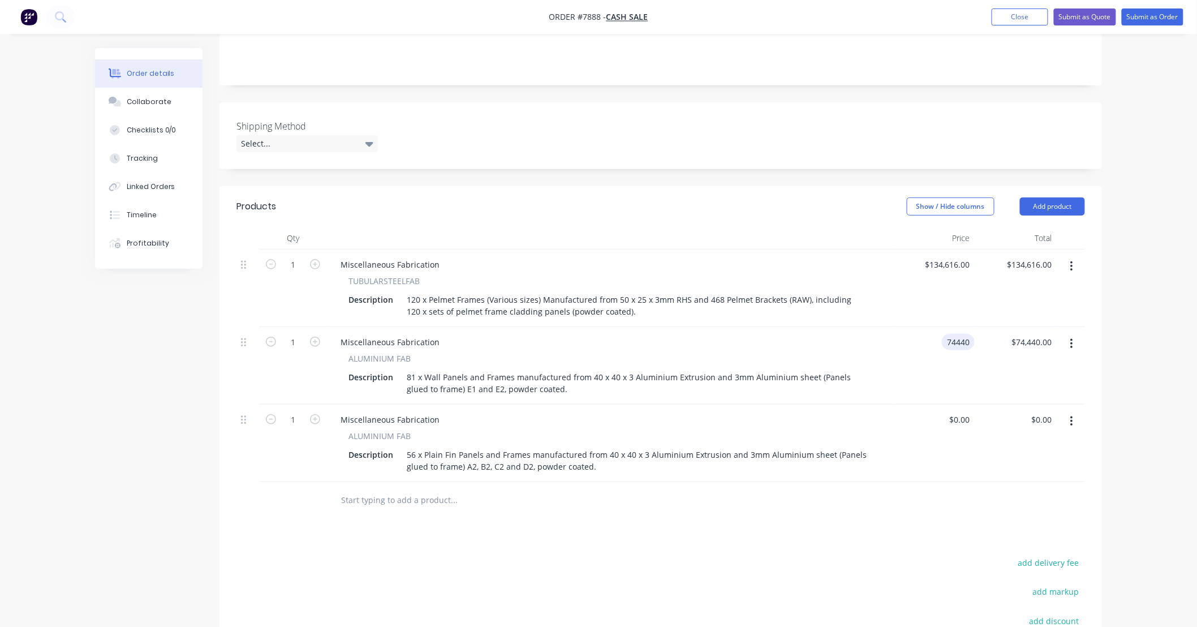
type input "$74,440.00"
click at [708, 530] on div "Products Show / Hide columns Add product Qty Price Total 1 Miscellaneous Fabric…" at bounding box center [660, 475] width 882 height 579
drag, startPoint x: 971, startPoint y: 419, endPoint x: 934, endPoint y: 426, distance: 37.5
click at [934, 426] on div "0 0" at bounding box center [934, 442] width 82 height 77
type input "$40,545.00"
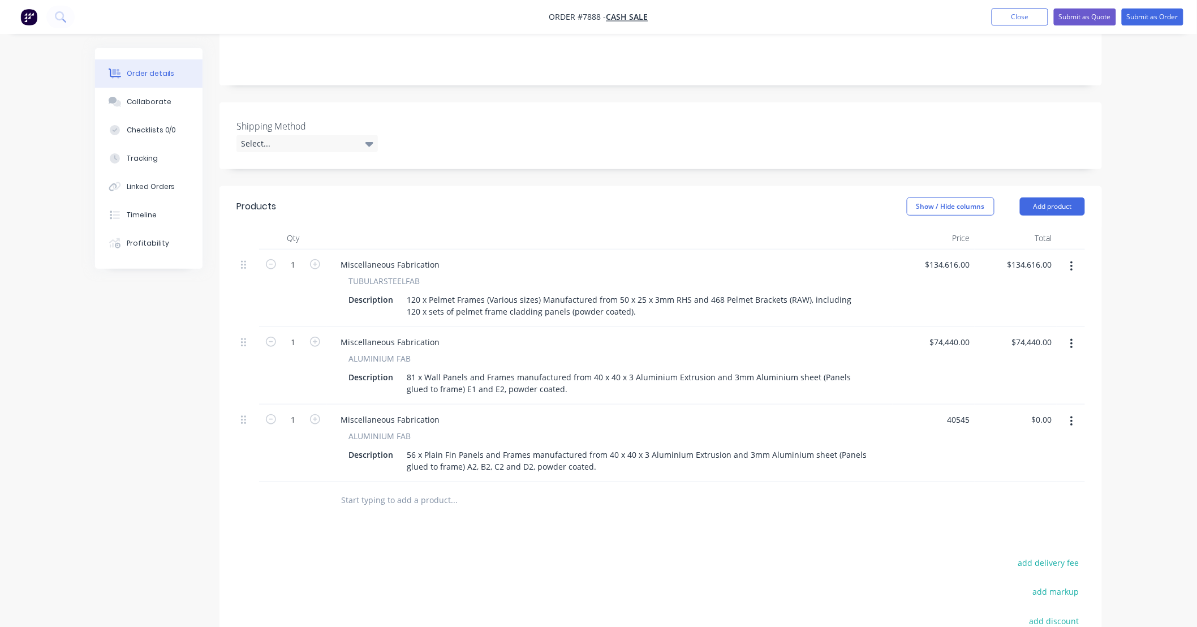
type input "$40,545.00"
drag, startPoint x: 821, startPoint y: 539, endPoint x: 817, endPoint y: 533, distance: 7.4
click at [821, 538] on div "Products Show / Hide columns Add product Qty Price Total 1 Miscellaneous Fabric…" at bounding box center [660, 475] width 882 height 579
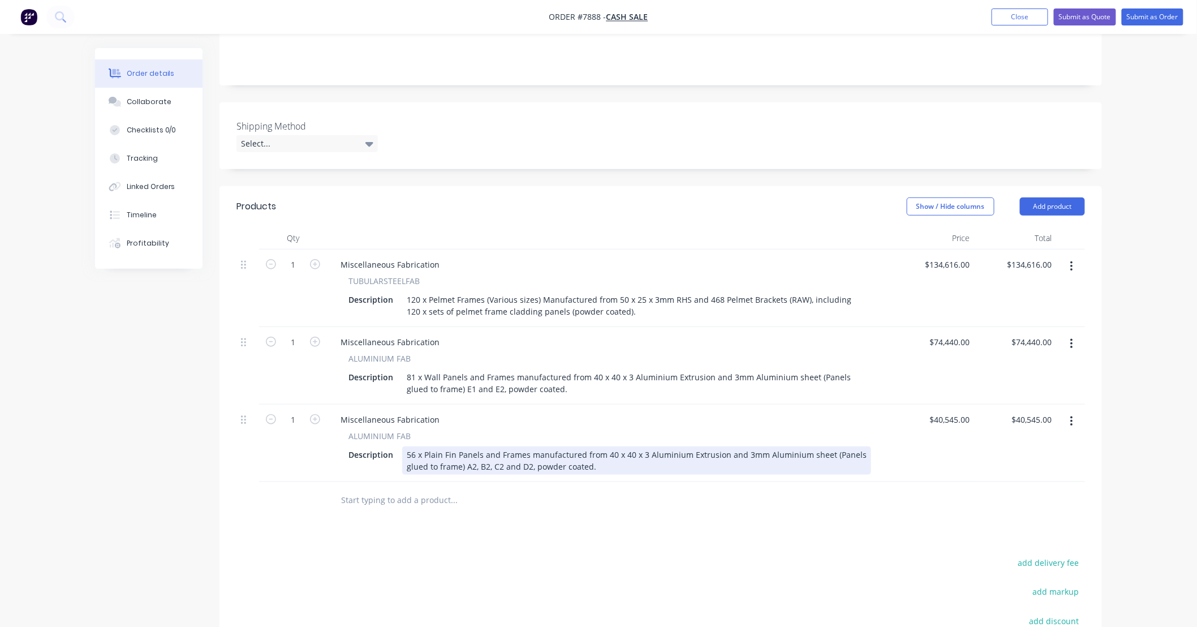
drag, startPoint x: 519, startPoint y: 464, endPoint x: 568, endPoint y: 464, distance: 48.6
click at [519, 464] on div "56 x Plain Fin Panels and Frames manufactured from 40 x 40 x 3 Aluminium Extrus…" at bounding box center [636, 460] width 469 height 28
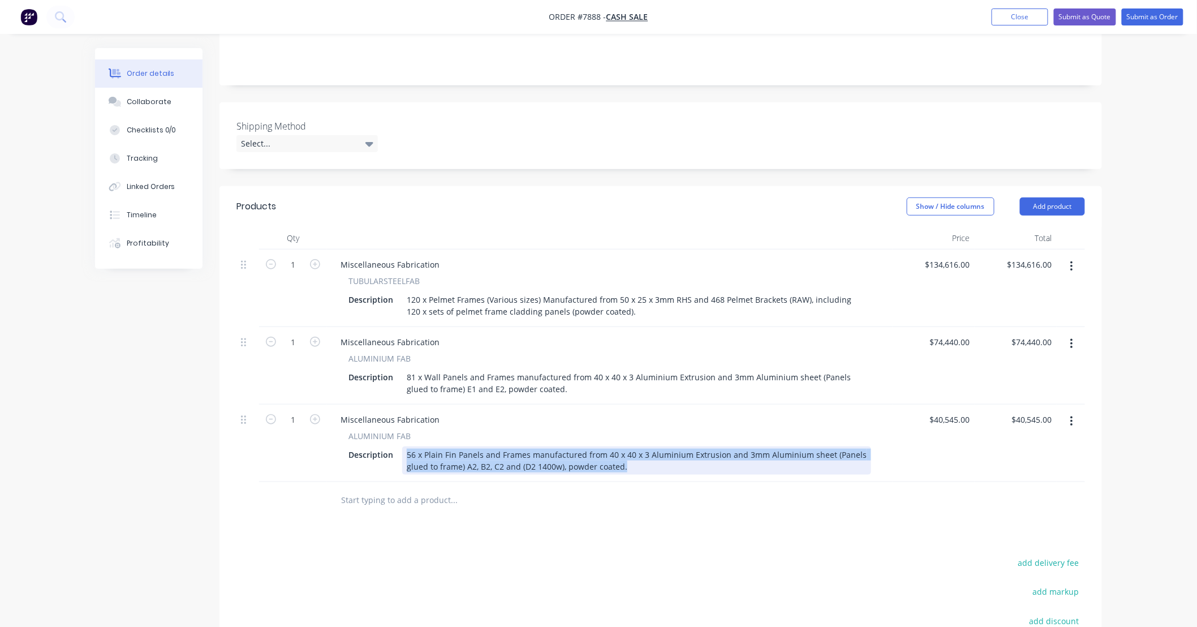
drag, startPoint x: 635, startPoint y: 467, endPoint x: 337, endPoint y: 450, distance: 298.0
click at [337, 450] on div "ALUMINIUM FAB Description 56 x Plain Fin Panels and Frames manufactured from 40…" at bounding box center [609, 452] width 557 height 45
copy div "56 x Plain Fin Panels and Frames manufactured from 40 x 40 x 3 Aluminium Extrus…"
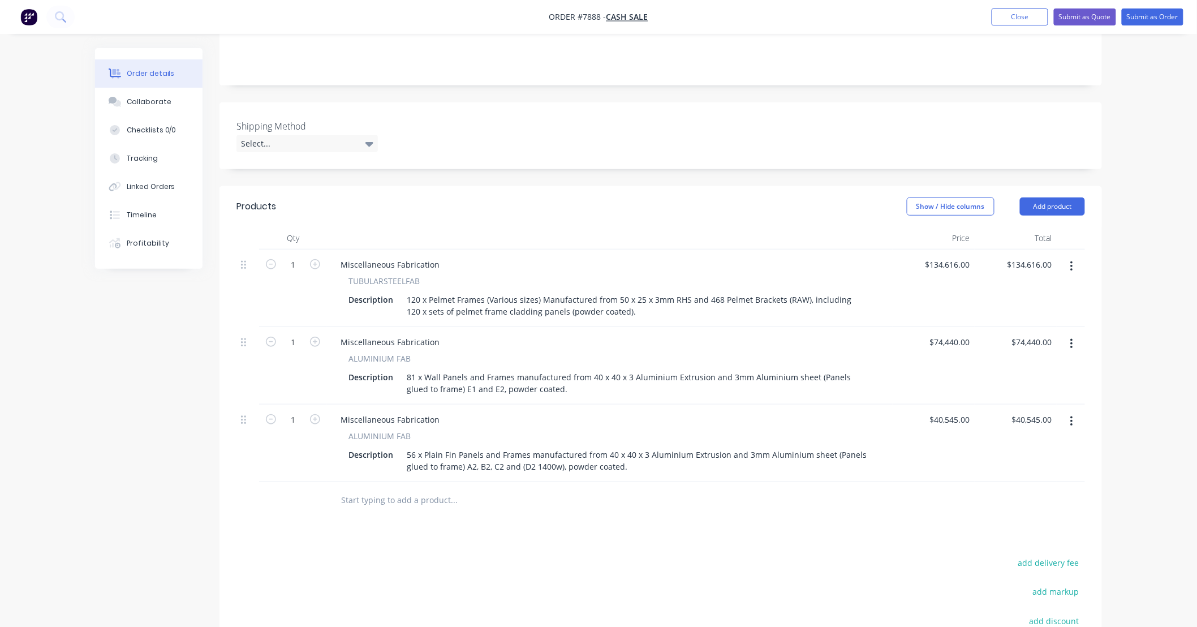
click at [398, 504] on input "text" at bounding box center [454, 500] width 226 height 23
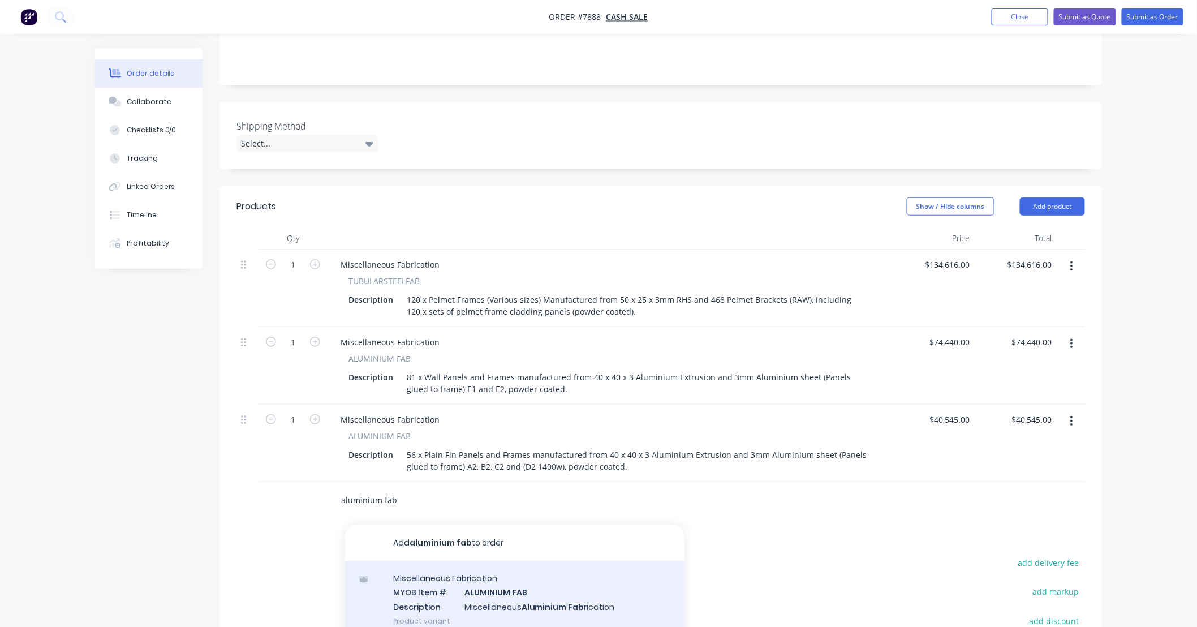
type input "aluminium fab"
click at [562, 591] on div "Miscellaneous Fabrication MYOB Item # ALUMINIUM FAB Description Miscellaneous A…" at bounding box center [514, 599] width 339 height 76
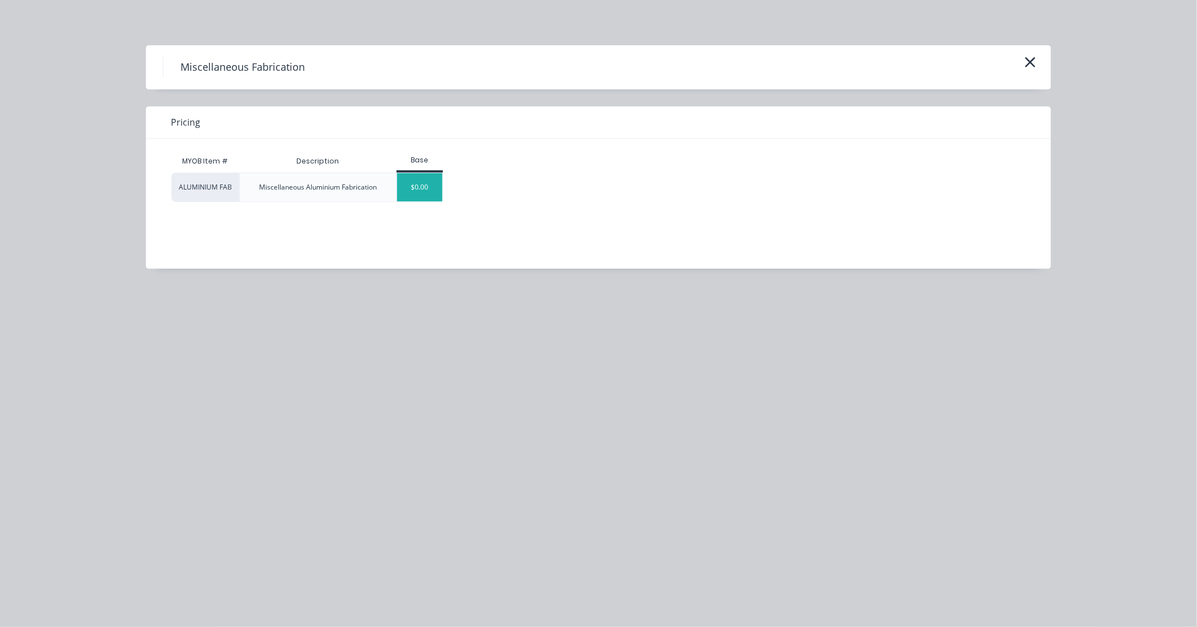
click at [425, 189] on div "$0.00" at bounding box center [420, 187] width 46 height 28
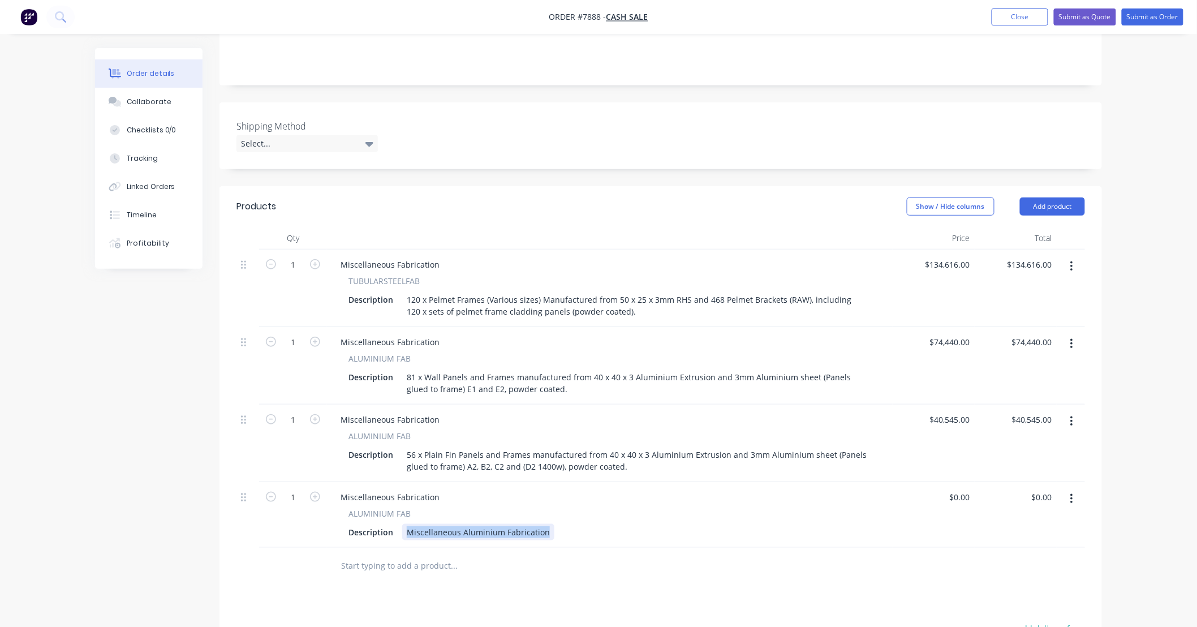
drag, startPoint x: 547, startPoint y: 528, endPoint x: 333, endPoint y: 538, distance: 214.6
click at [333, 538] on div "ALUMINIUM FAB Description Miscellaneous Aluminium Fabrication" at bounding box center [609, 523] width 557 height 33
paste div
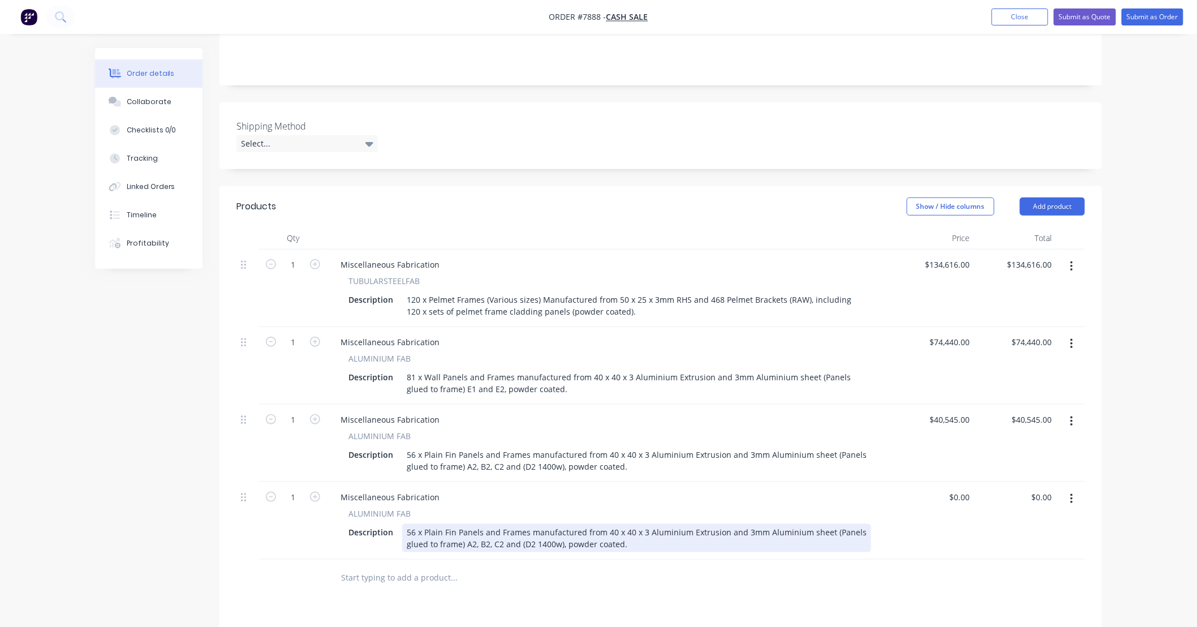
click at [414, 534] on div "56 x Plain Fin Panels and Frames manufactured from 40 x 40 x 3 Aluminium Extrus…" at bounding box center [636, 538] width 469 height 28
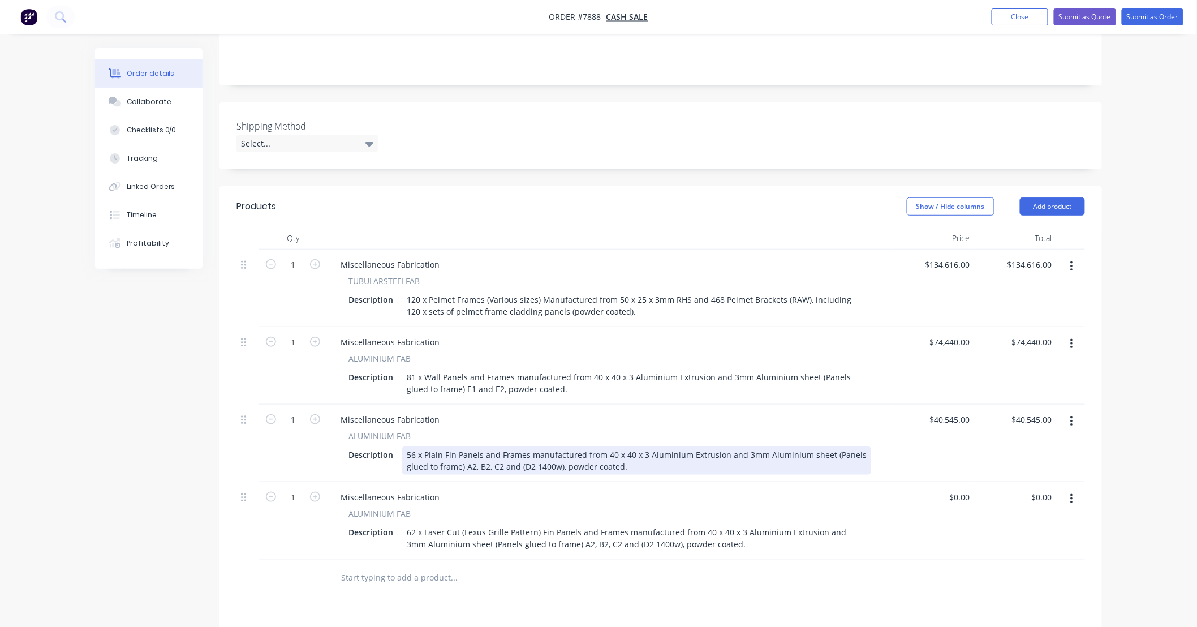
click at [439, 455] on div "56 x Plain Fin Panels and Frames manufactured from 40 x 40 x 3 Aluminium Extrus…" at bounding box center [636, 460] width 469 height 28
click at [454, 452] on div "56 x Solid Fin Panels and Frames manufactured from 40 x 40 x 3 Aluminium Extrus…" at bounding box center [636, 460] width 469 height 28
click at [881, 455] on div "ALUMINIUM FAB Description 56 x Solid Fin Panels and Frames manufactured from 40…" at bounding box center [609, 452] width 557 height 45
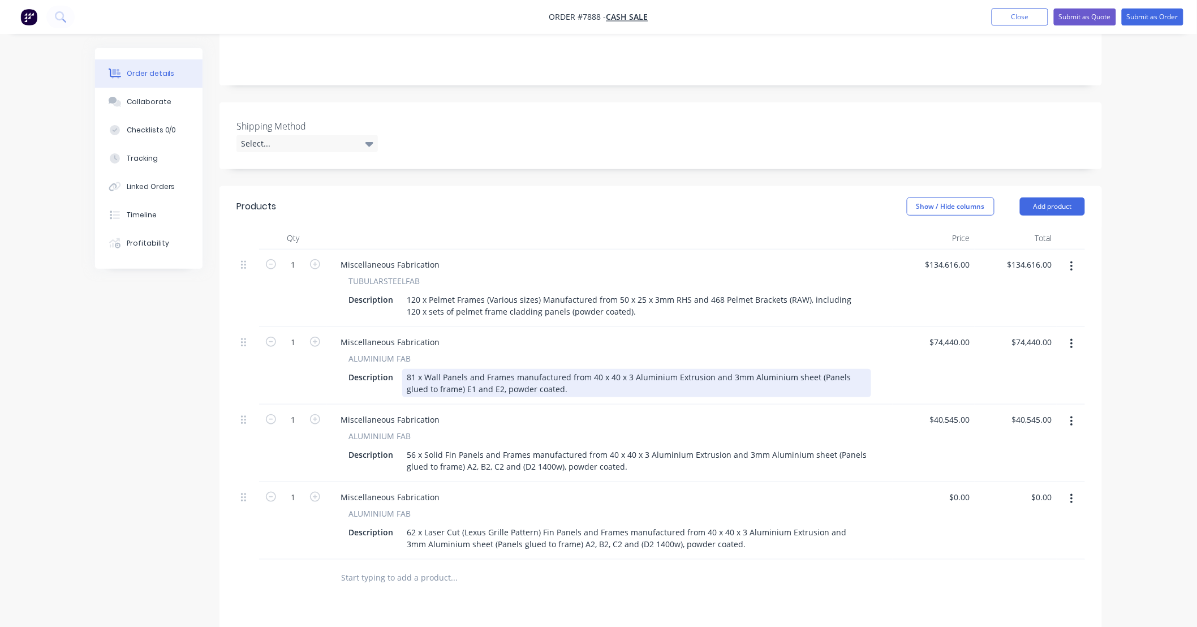
drag, startPoint x: 626, startPoint y: 375, endPoint x: 647, endPoint y: 377, distance: 21.6
click at [626, 376] on div "81 x Wall Panels and Frames manufactured from 40 x 40 x 3 Aluminium Extrusion a…" at bounding box center [636, 383] width 469 height 28
click at [625, 374] on div "81 x Wall Panels and Frames manufactured from 40 x 40 x 3 / 32 x 32 x 3mm Alumi…" at bounding box center [636, 383] width 469 height 28
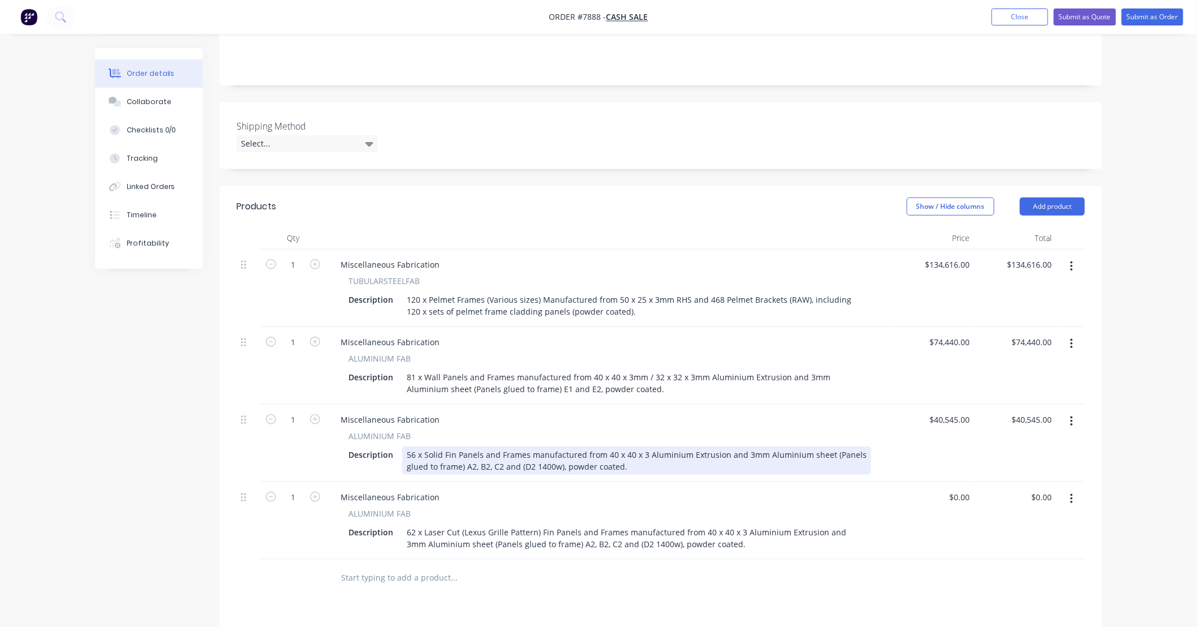
click at [641, 452] on div "56 x Solid Fin Panels and Frames manufactured from 40 x 40 x 3 Aluminium Extrus…" at bounding box center [636, 460] width 469 height 28
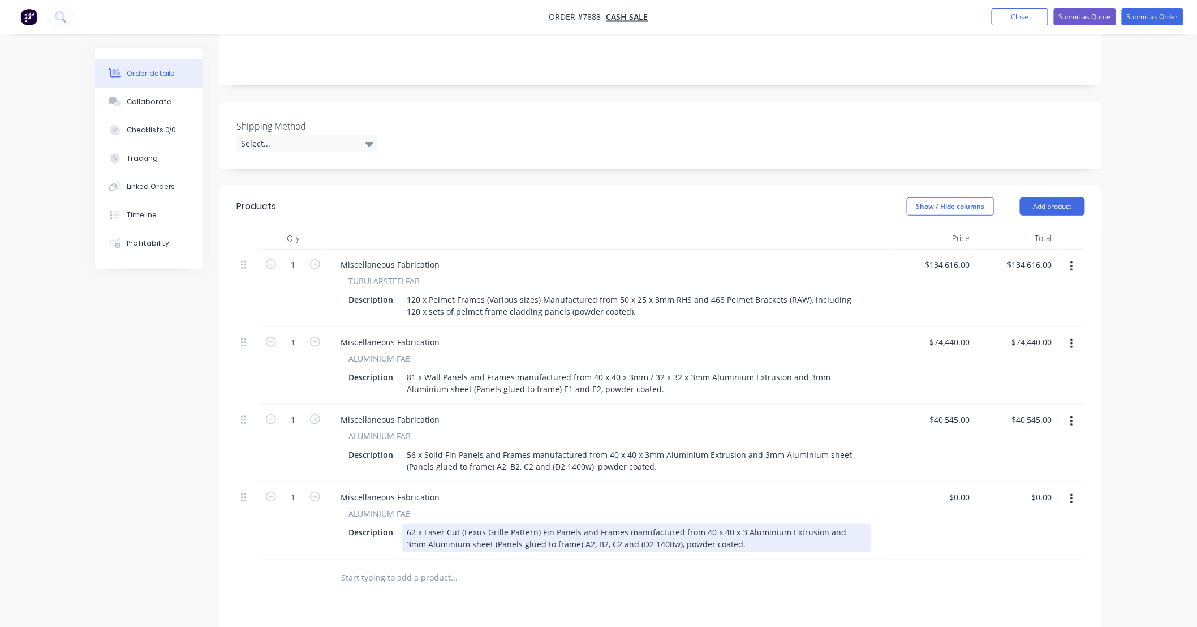
click at [739, 529] on div "62 x Laser Cut (Lexus Grille Pattern) Fin Panels and Frames manufactured from 4…" at bounding box center [636, 538] width 469 height 28
click at [785, 549] on div "62 x Laser Cut (Lexus Grille Pattern) Fin Panels and Frames manufactured from 4…" at bounding box center [636, 538] width 469 height 28
click at [752, 532] on div "62 x Laser Cut (Lexus Grille Pattern) Fin Panels and Frames manufactured from 4…" at bounding box center [636, 538] width 469 height 28
click at [816, 544] on div "62 x Laser Cut (Lexus Grille Pattern) Fin Panels and Frames manufactured from 4…" at bounding box center [636, 538] width 469 height 28
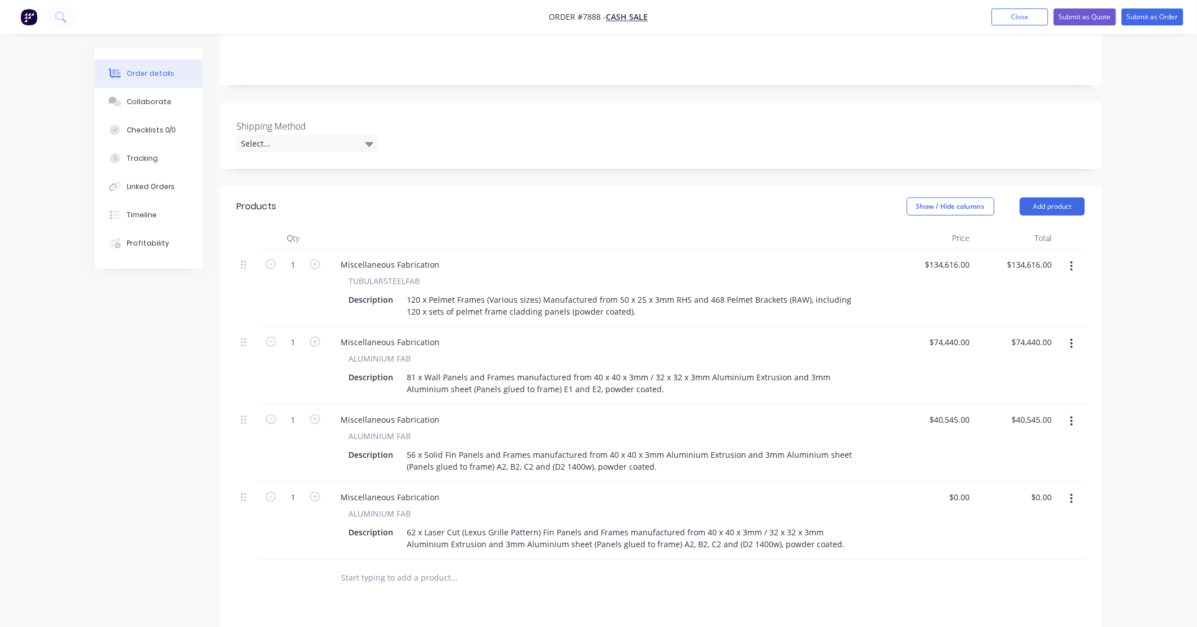
click at [939, 536] on div "$0.00 $0.00" at bounding box center [934, 520] width 82 height 77
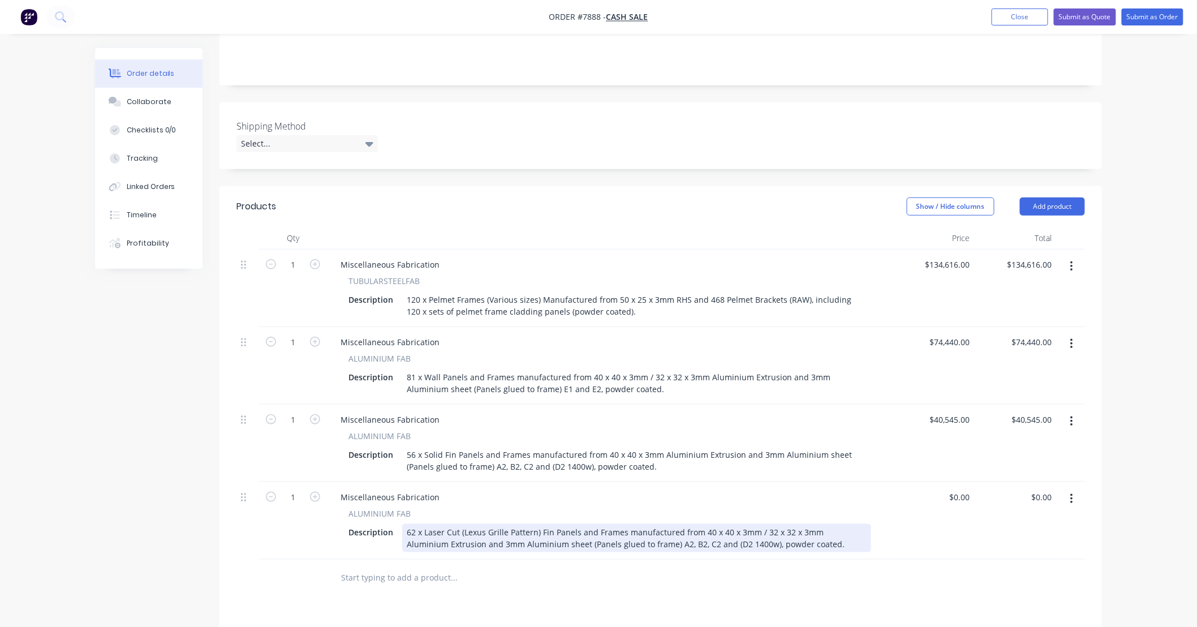
click at [637, 544] on div "62 x Laser Cut (Lexus Grille Pattern) Fin Panels and Frames manufactured from 4…" at bounding box center [636, 538] width 469 height 28
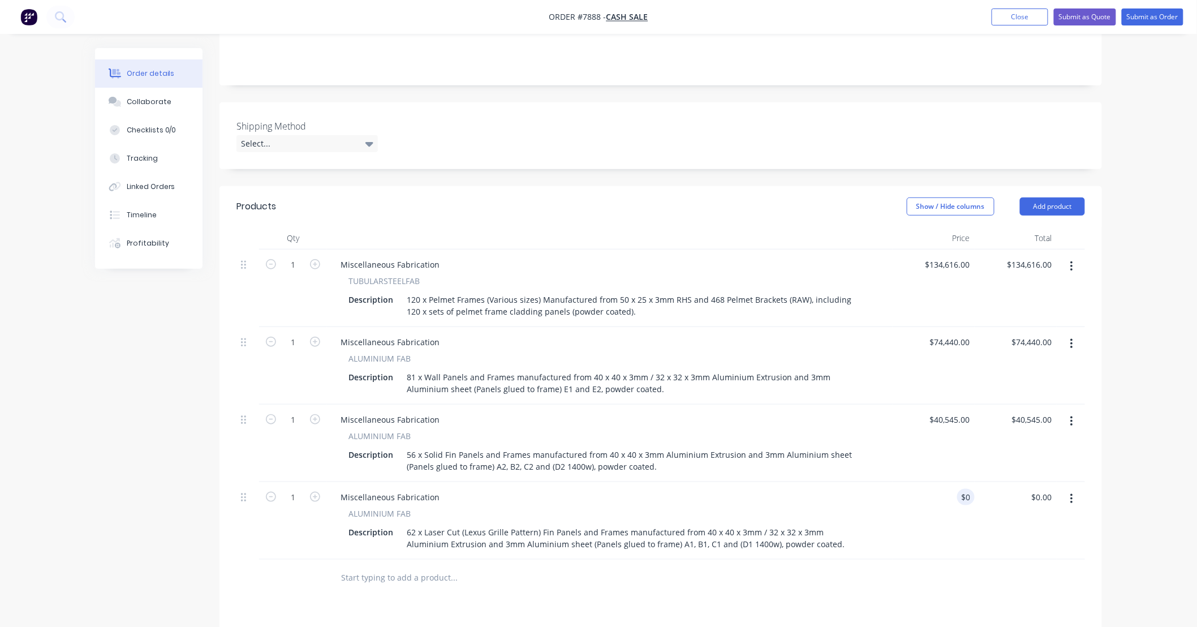
click at [945, 519] on div "$0.00 0" at bounding box center [934, 520] width 82 height 77
drag, startPoint x: 968, startPoint y: 494, endPoint x: 946, endPoint y: 496, distance: 22.7
click at [946, 496] on div "0 0" at bounding box center [934, 520] width 82 height 77
type input "$50,606.00"
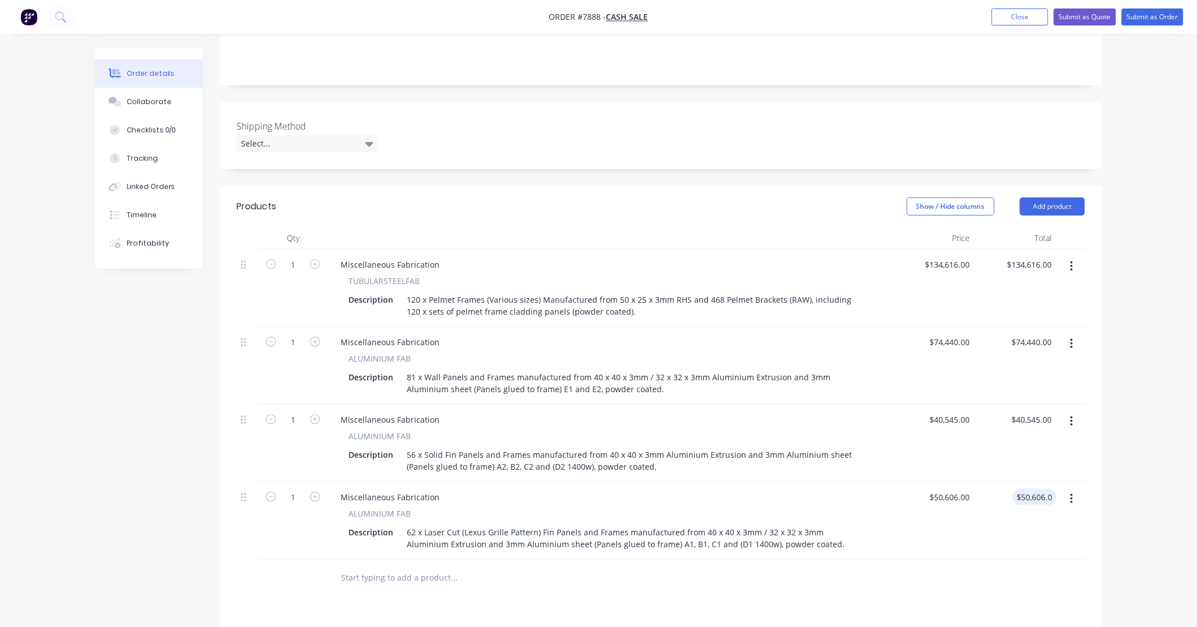
click at [1150, 518] on div "Order details Collaborate Checklists 0/0 Tracking Linked Orders Timeline Profit…" at bounding box center [598, 329] width 1197 height 1062
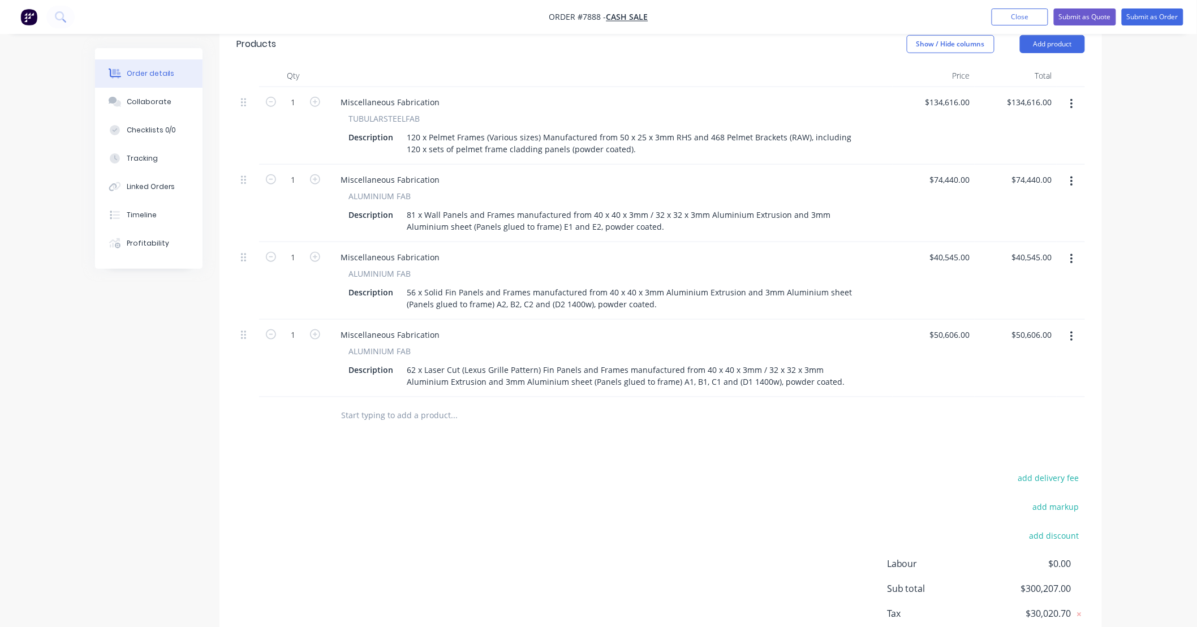
scroll to position [370, 0]
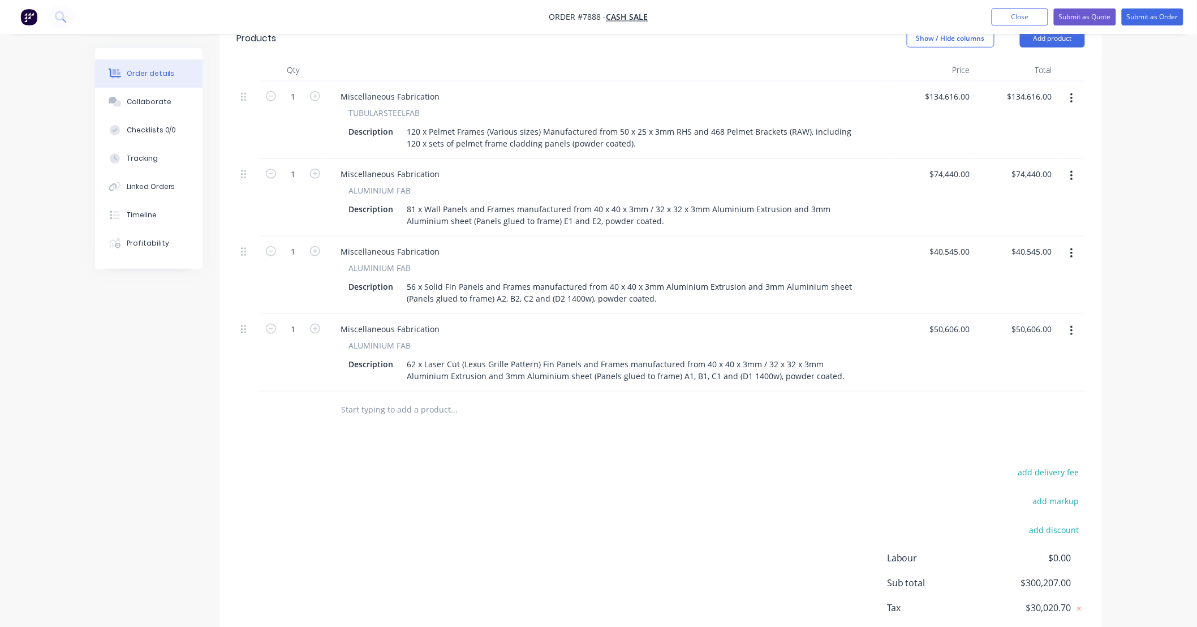
click at [734, 467] on div "add delivery fee add markup add discount Labour $0.00 Sub total $300,207.00 Tax…" at bounding box center [660, 560] width 848 height 193
click at [727, 501] on div "add delivery fee add markup add discount Labour $0.00 Sub total $300,207.00 Tax…" at bounding box center [660, 560] width 848 height 193
click at [533, 472] on div "add delivery fee add markup add discount Labour $0.00 Sub total $300,207.00 Tax…" at bounding box center [660, 560] width 848 height 193
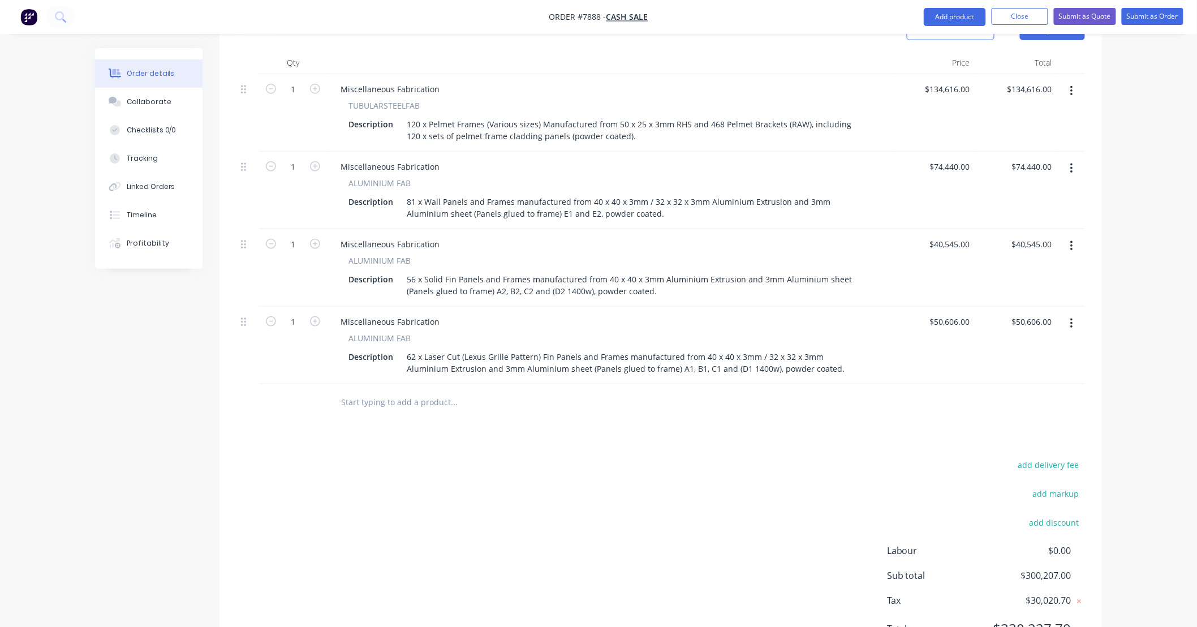
scroll to position [434, 0]
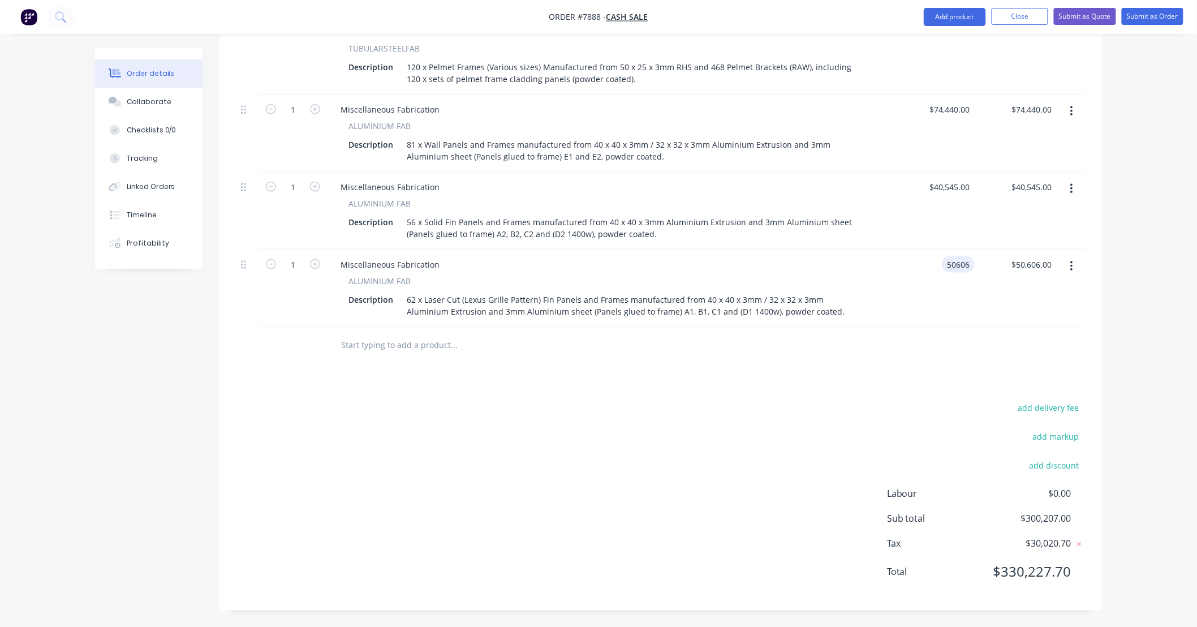
drag, startPoint x: 971, startPoint y: 264, endPoint x: 903, endPoint y: 268, distance: 67.4
click at [903, 268] on div "50606 50606" at bounding box center [934, 287] width 82 height 77
drag, startPoint x: 969, startPoint y: 261, endPoint x: 923, endPoint y: 261, distance: 46.4
click at [923, 261] on div "50606 50606" at bounding box center [934, 287] width 82 height 77
type input "$53,136.00"
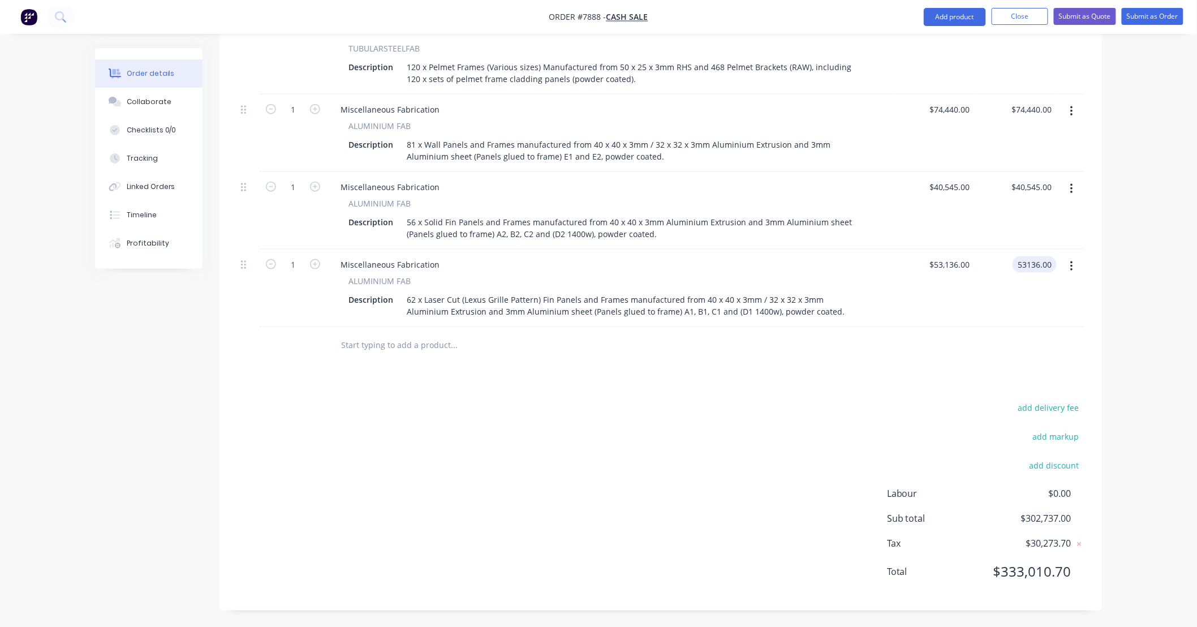
type input "$53,136.00"
click at [946, 383] on div "Products Show / Hide columns Add product Qty Price Total 1 Miscellaneous Fabric…" at bounding box center [660, 282] width 882 height 657
click at [1110, 234] on div "Order details Collaborate Checklists 0/0 Tracking Linked Orders Timeline Profit…" at bounding box center [598, 121] width 1029 height 1014
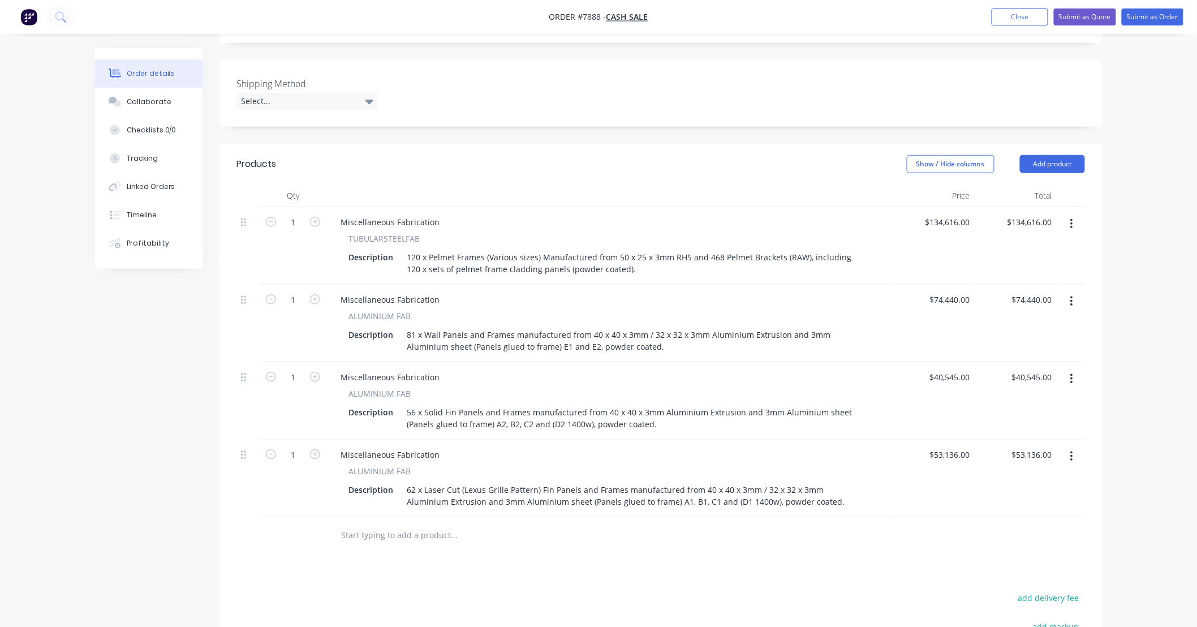
scroll to position [251, 0]
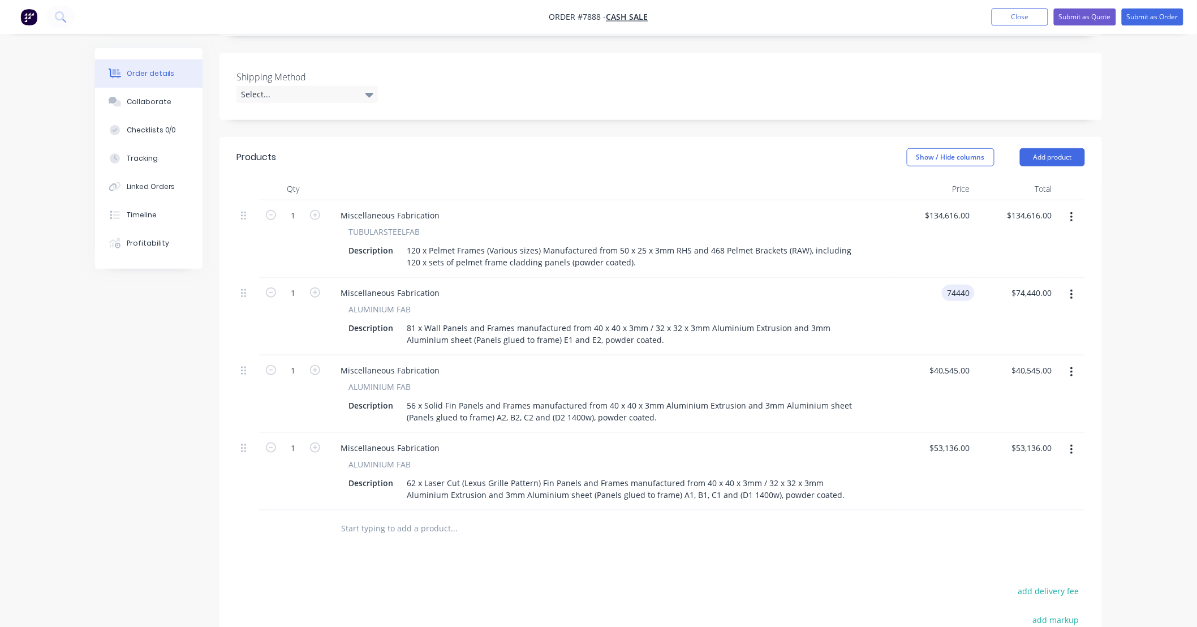
drag, startPoint x: 971, startPoint y: 290, endPoint x: 923, endPoint y: 295, distance: 48.3
click at [923, 295] on div "74440 74440" at bounding box center [934, 316] width 82 height 77
drag, startPoint x: 972, startPoint y: 291, endPoint x: 924, endPoint y: 295, distance: 47.7
click at [925, 295] on div "74440 74440" at bounding box center [934, 316] width 82 height 77
type input "$93,728.00"
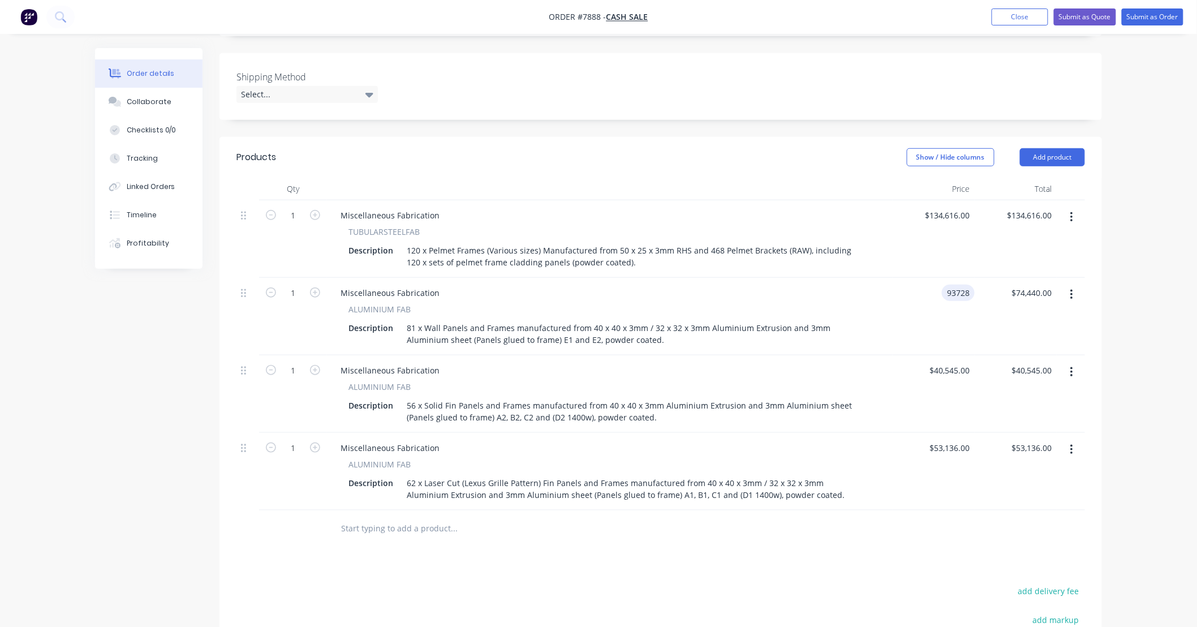
type input "$93,728.00"
click at [956, 335] on div "$93,728.00 93728" at bounding box center [934, 316] width 82 height 77
drag, startPoint x: 970, startPoint y: 370, endPoint x: 917, endPoint y: 376, distance: 53.0
click at [917, 376] on div "40545 40545" at bounding box center [934, 393] width 82 height 77
drag, startPoint x: 972, startPoint y: 369, endPoint x: 921, endPoint y: 377, distance: 51.6
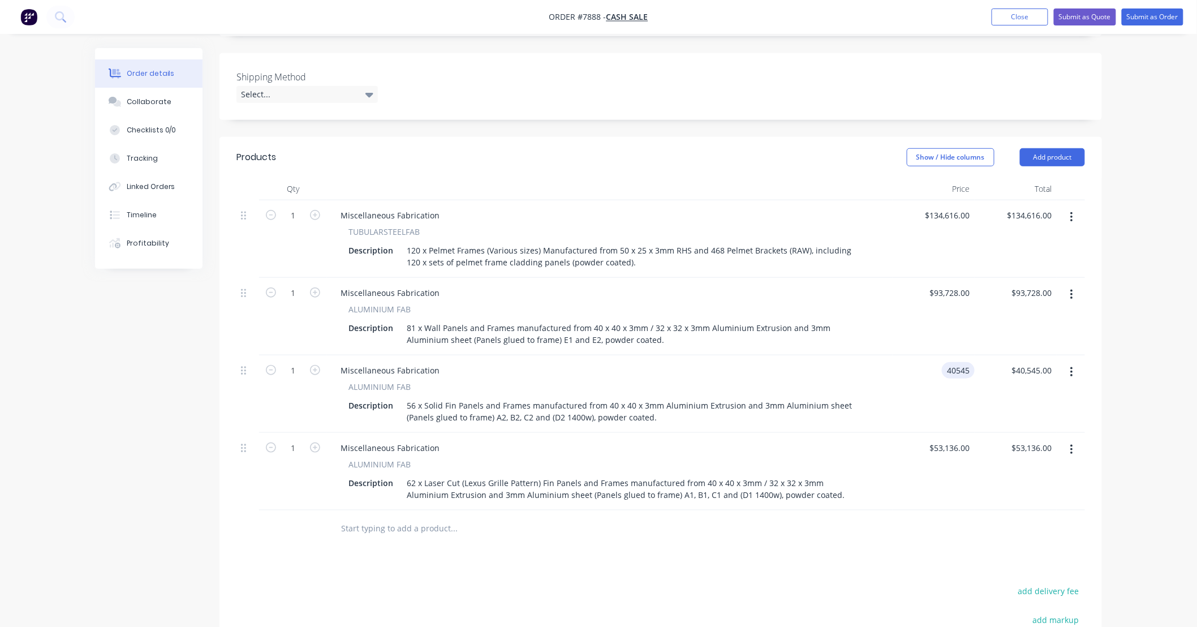
click at [923, 377] on div "40545 40545" at bounding box center [934, 393] width 82 height 77
type input "$49,161.00"
click at [937, 403] on div "$49,161.00 49161" at bounding box center [934, 393] width 82 height 77
drag, startPoint x: 970, startPoint y: 446, endPoint x: 907, endPoint y: 459, distance: 64.8
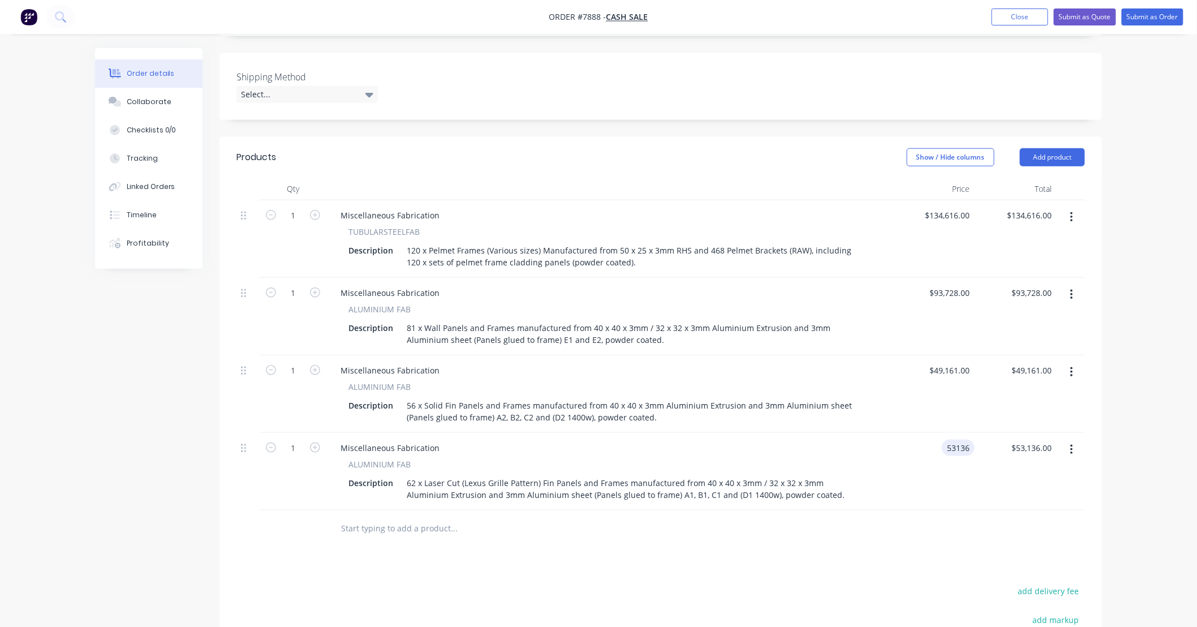
click at [907, 459] on div "53136 53136" at bounding box center [934, 471] width 82 height 77
drag, startPoint x: 971, startPoint y: 443, endPoint x: 917, endPoint y: 459, distance: 55.3
click at [921, 456] on div "53136 53136" at bounding box center [934, 471] width 82 height 77
type input "$62,233.00"
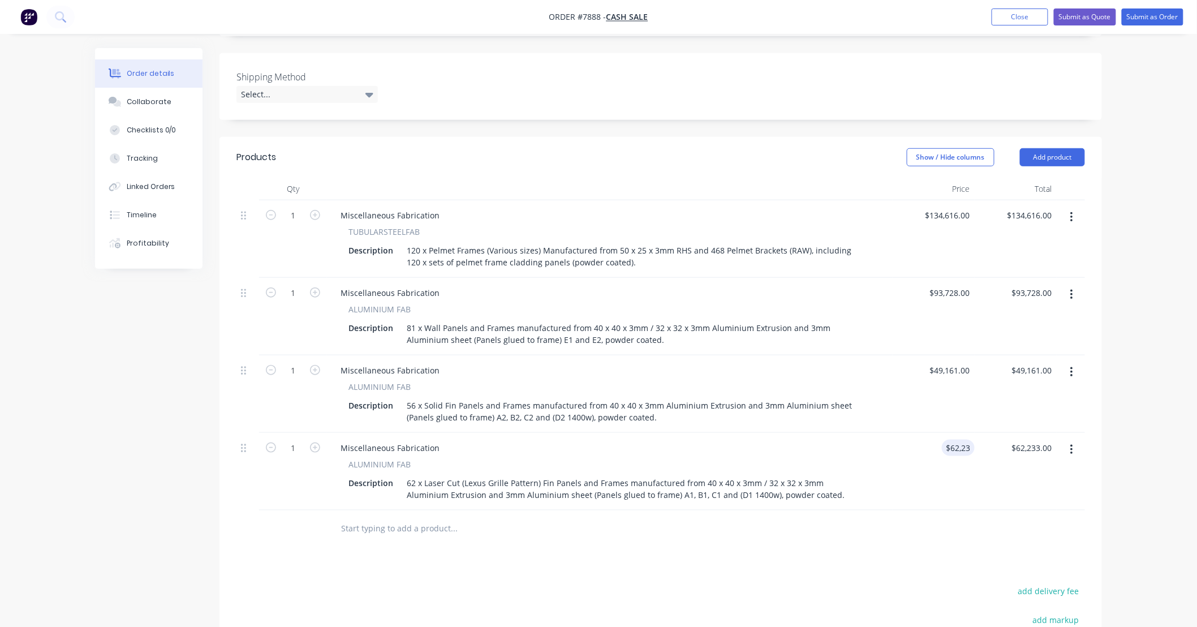
click at [942, 506] on div "$62,233.00 62233" at bounding box center [934, 471] width 82 height 77
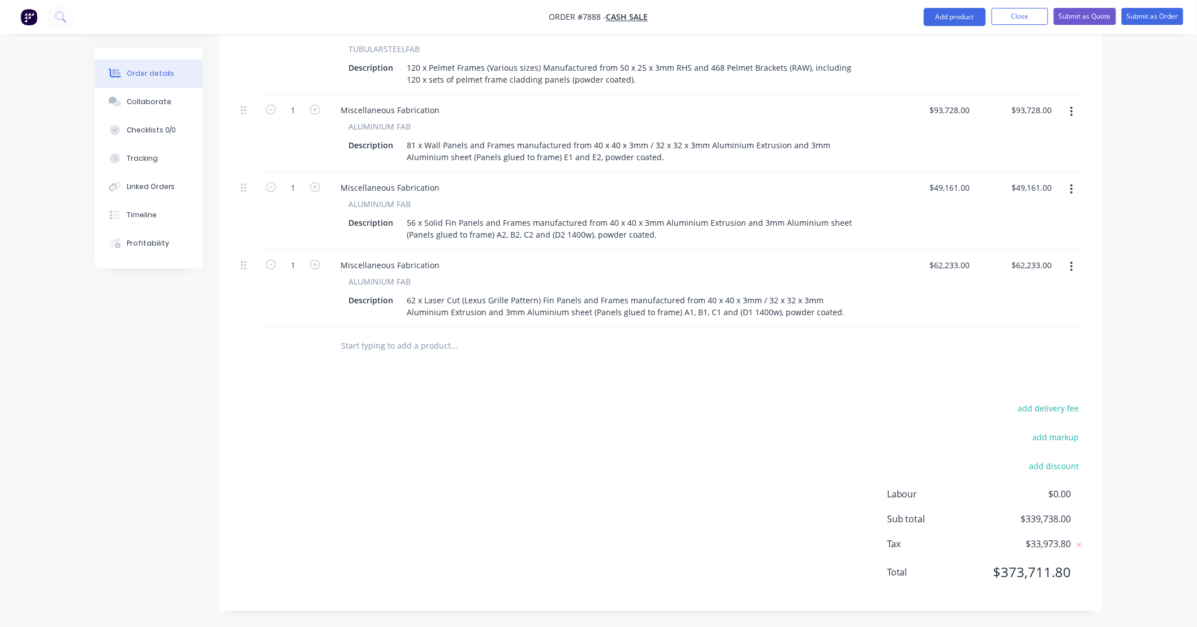
scroll to position [434, 0]
click at [1137, 449] on div "Order details Collaborate Checklists 0/0 Tracking Linked Orders Timeline Profit…" at bounding box center [598, 97] width 1197 height 1062
drag, startPoint x: 970, startPoint y: 183, endPoint x: 882, endPoint y: 190, distance: 88.0
click at [882, 190] on div "1 Miscellaneous Fabrication ALUMINIUM FAB Description 56 x Solid Fin Panels and…" at bounding box center [660, 210] width 848 height 77
type input "1"
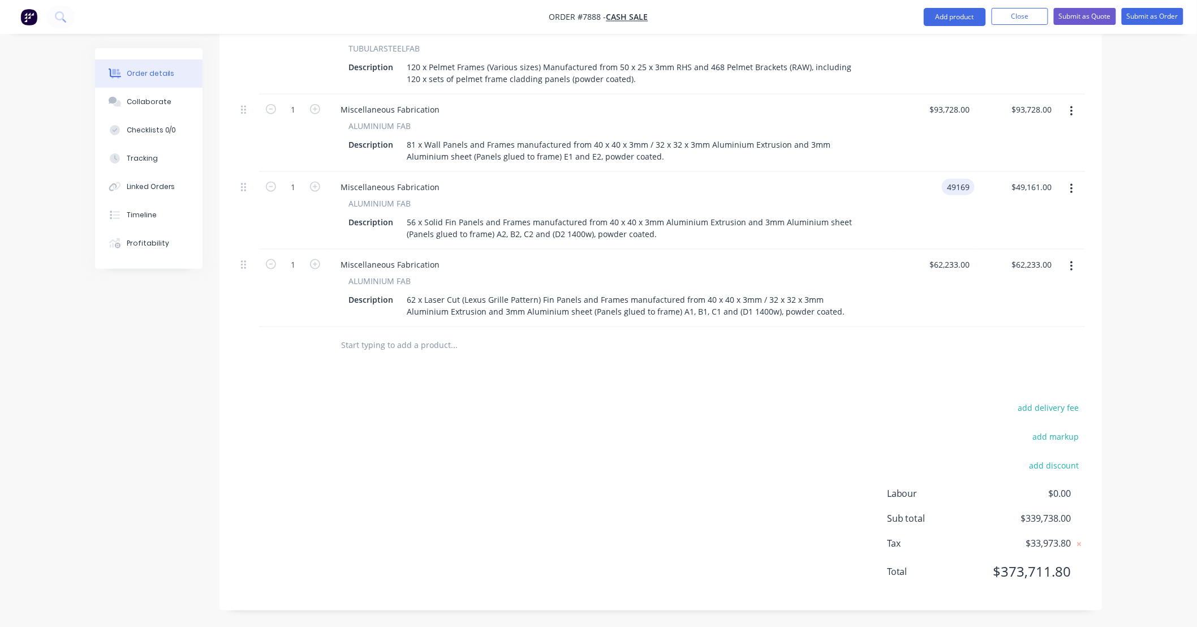
type input "$49,169.00"
click at [915, 210] on div "$49,169.00 49169" at bounding box center [934, 210] width 82 height 77
click at [1145, 363] on div "Order details Collaborate Checklists 0/0 Tracking Linked Orders Timeline Profit…" at bounding box center [598, 97] width 1197 height 1062
click at [964, 112] on input "93728" at bounding box center [952, 109] width 46 height 16
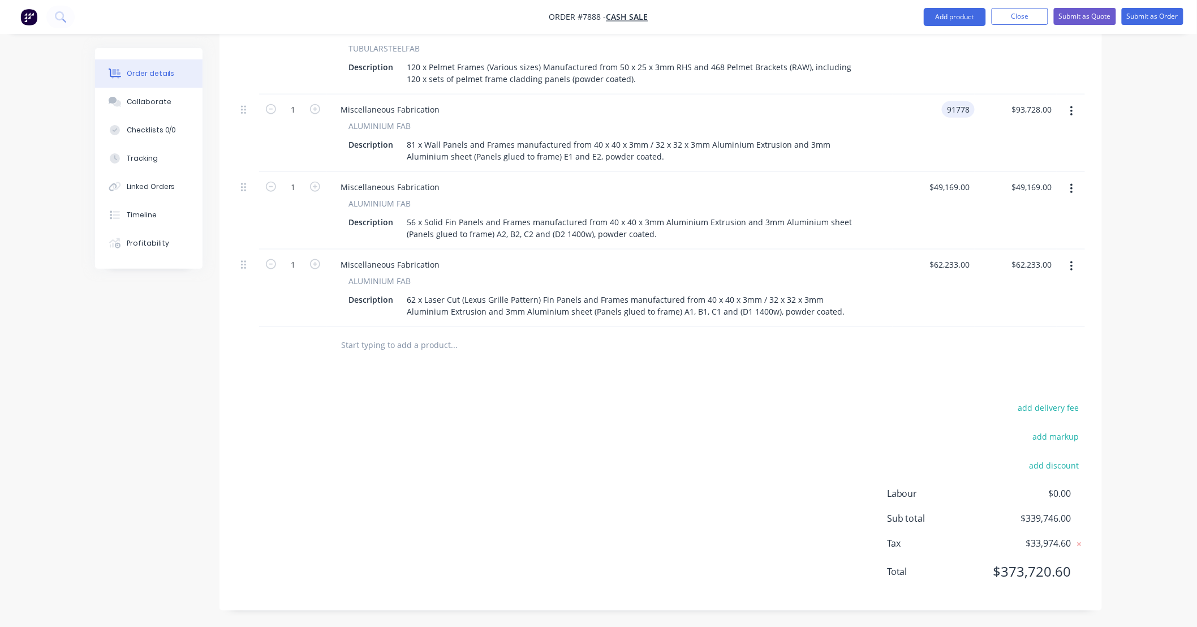
type input "$91,778.00"
click at [962, 143] on div "$91,778.00 91778" at bounding box center [934, 132] width 82 height 77
drag, startPoint x: 971, startPoint y: 185, endPoint x: 889, endPoint y: 189, distance: 82.1
click at [889, 189] on div "1 Miscellaneous Fabrication ALUMINIUM FAB Description 56 x Solid Fin Panels and…" at bounding box center [660, 210] width 848 height 77
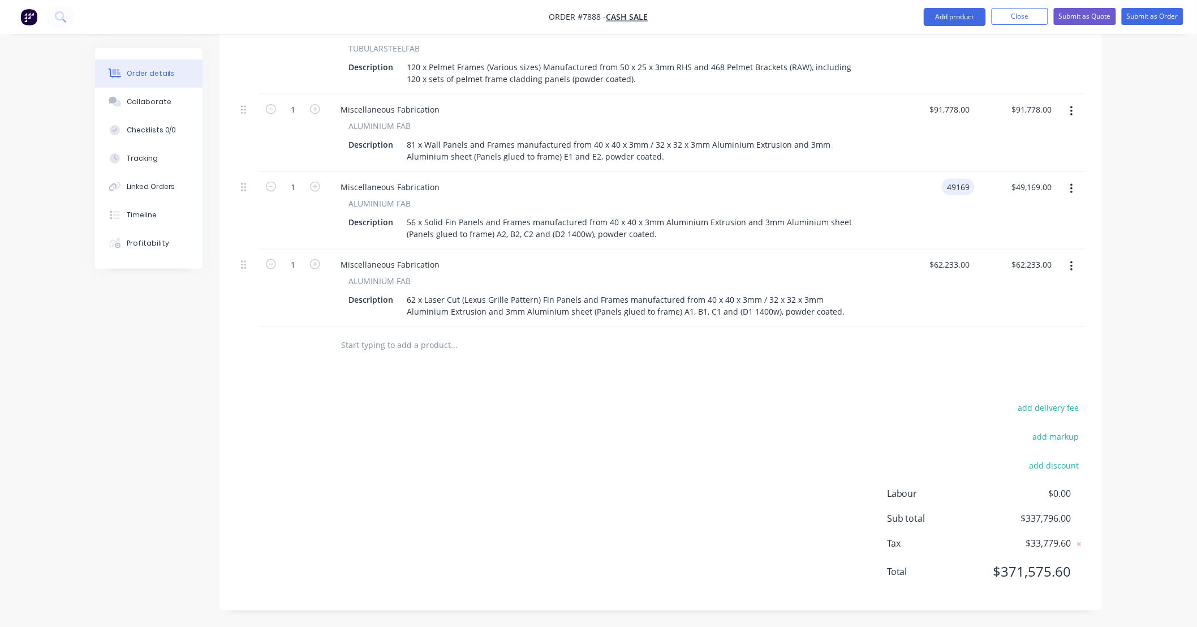
drag, startPoint x: 970, startPoint y: 184, endPoint x: 923, endPoint y: 192, distance: 47.6
click at [923, 192] on div "49169 49169" at bounding box center [934, 210] width 82 height 77
type input "$48,285.00"
click at [1020, 234] on div "$48,285.00 $48,285.00" at bounding box center [1016, 210] width 82 height 77
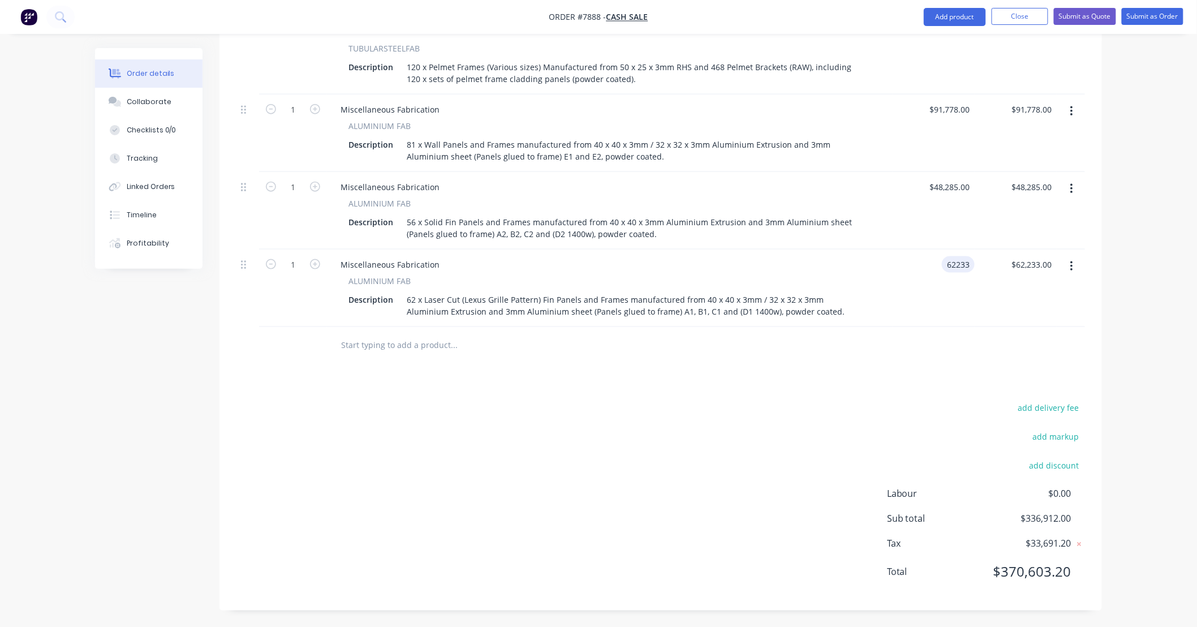
drag, startPoint x: 972, startPoint y: 262, endPoint x: 920, endPoint y: 272, distance: 53.0
click at [920, 272] on div "62233 62233" at bounding box center [934, 287] width 82 height 77
drag, startPoint x: 971, startPoint y: 262, endPoint x: 917, endPoint y: 272, distance: 54.7
click at [917, 272] on div "62233 62233" at bounding box center [934, 287] width 82 height 77
type input "$61,297.00"
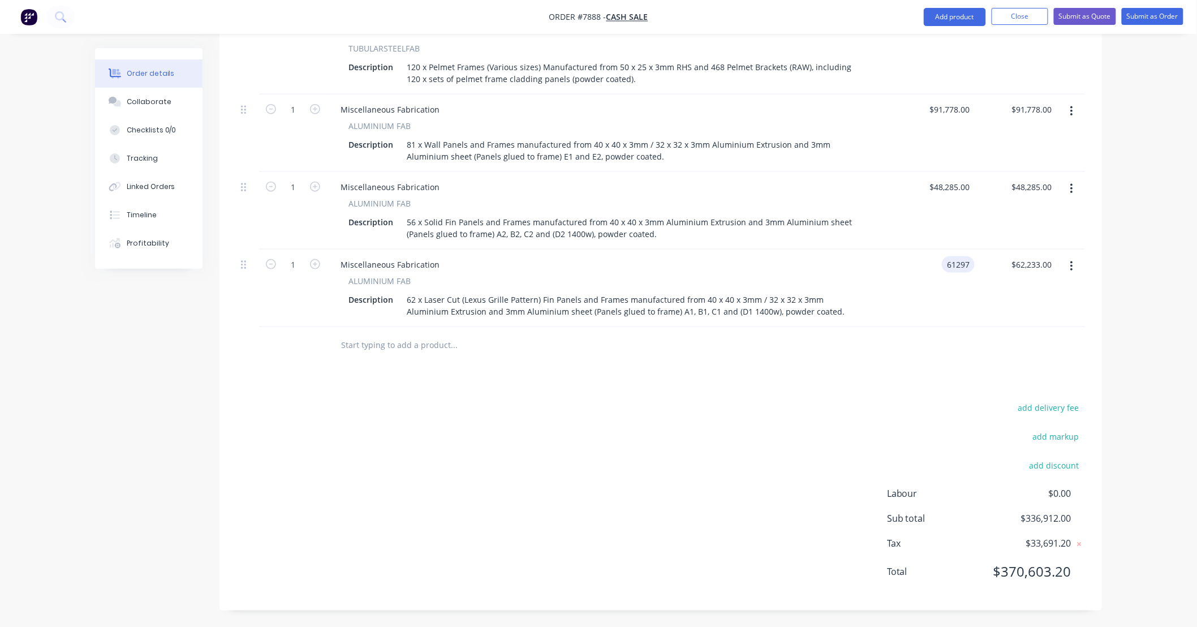
type input "$61,297.00"
click at [985, 375] on div "Products Show / Hide columns Add product Qty Price Total 1 Miscellaneous Fabric…" at bounding box center [660, 282] width 882 height 657
click at [772, 415] on div "add delivery fee add markup add discount Labour $0.00 Sub total $335,976.00 Tax…" at bounding box center [660, 496] width 848 height 193
click at [1163, 372] on div "Order details Collaborate Checklists 0/0 Tracking Linked Orders Timeline Profit…" at bounding box center [598, 97] width 1197 height 1062
